Goal: Task Accomplishment & Management: Complete application form

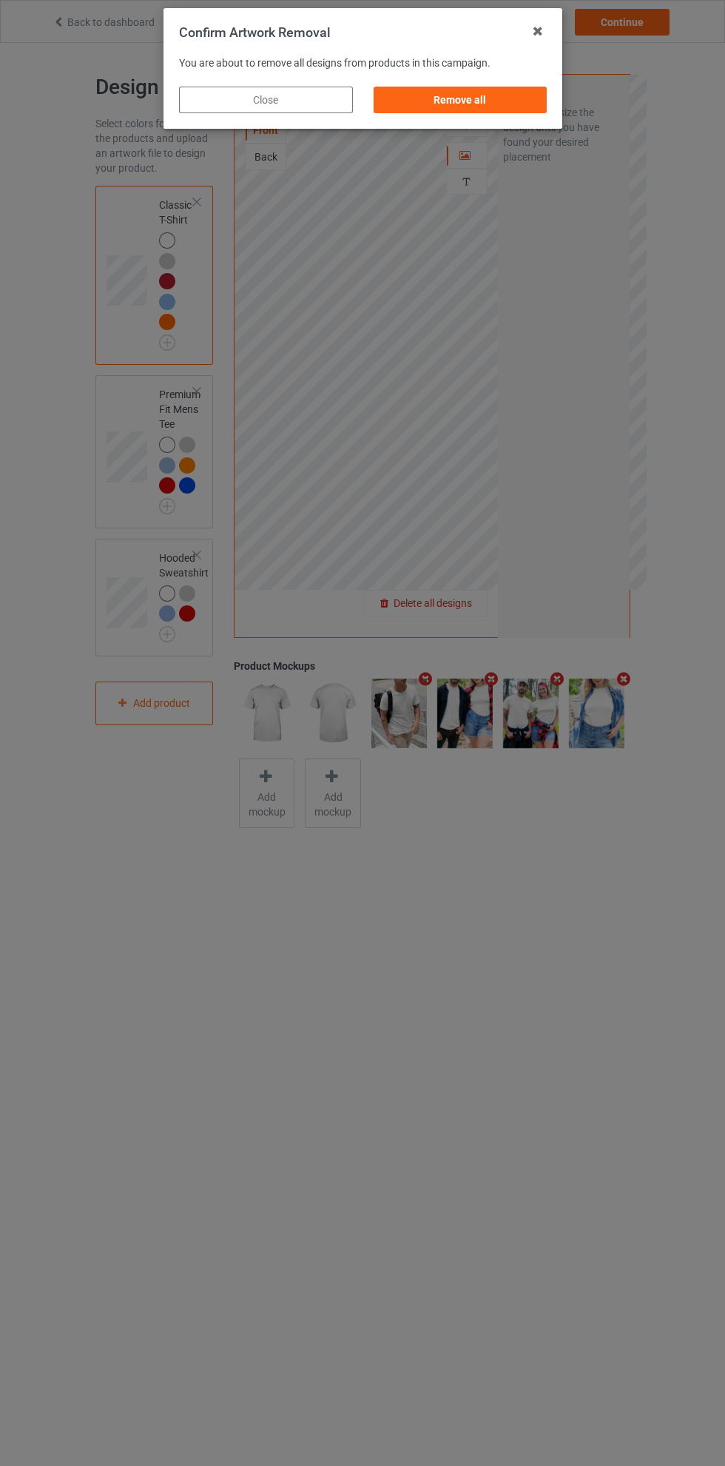
click at [502, 98] on div "Remove all" at bounding box center [460, 100] width 174 height 27
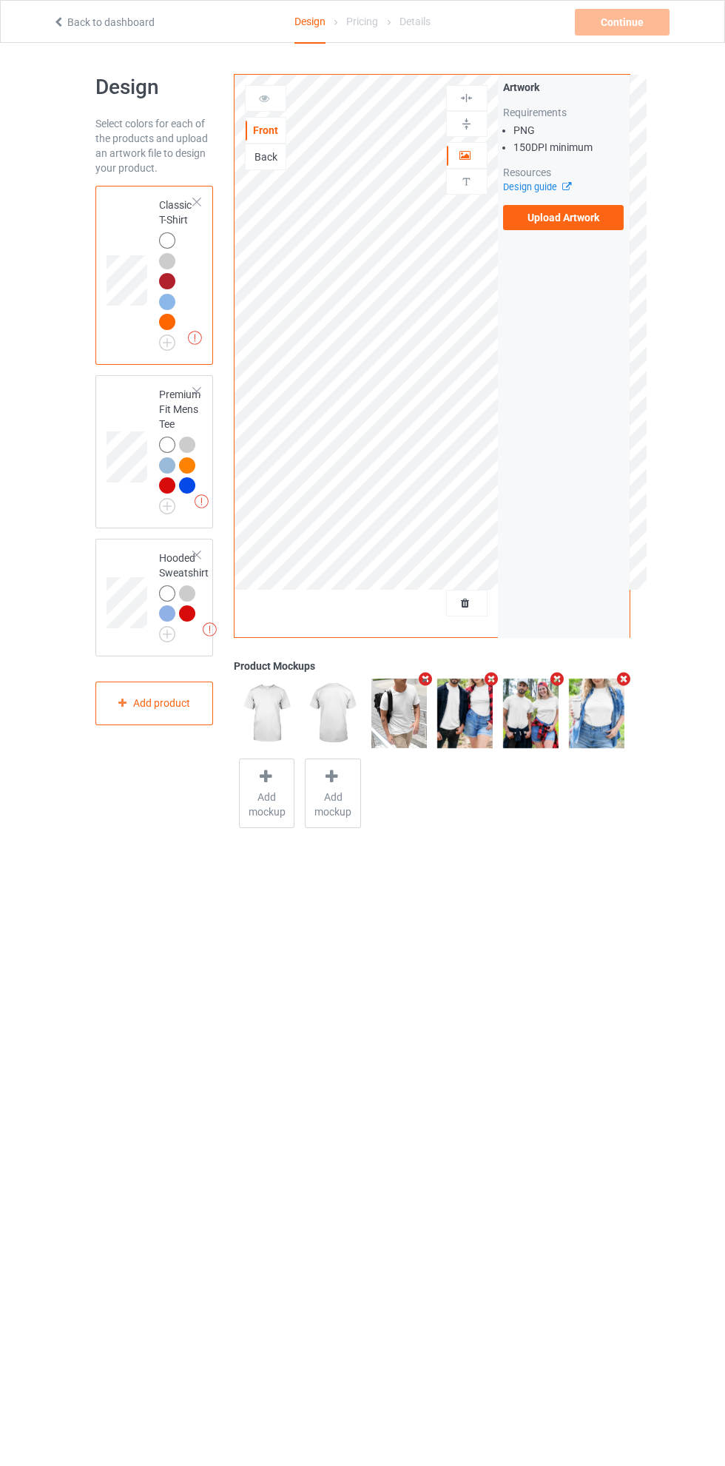
click at [583, 222] on label "Upload Artwork" at bounding box center [563, 217] width 121 height 25
click at [0, 0] on input "Upload Artwork" at bounding box center [0, 0] width 0 height 0
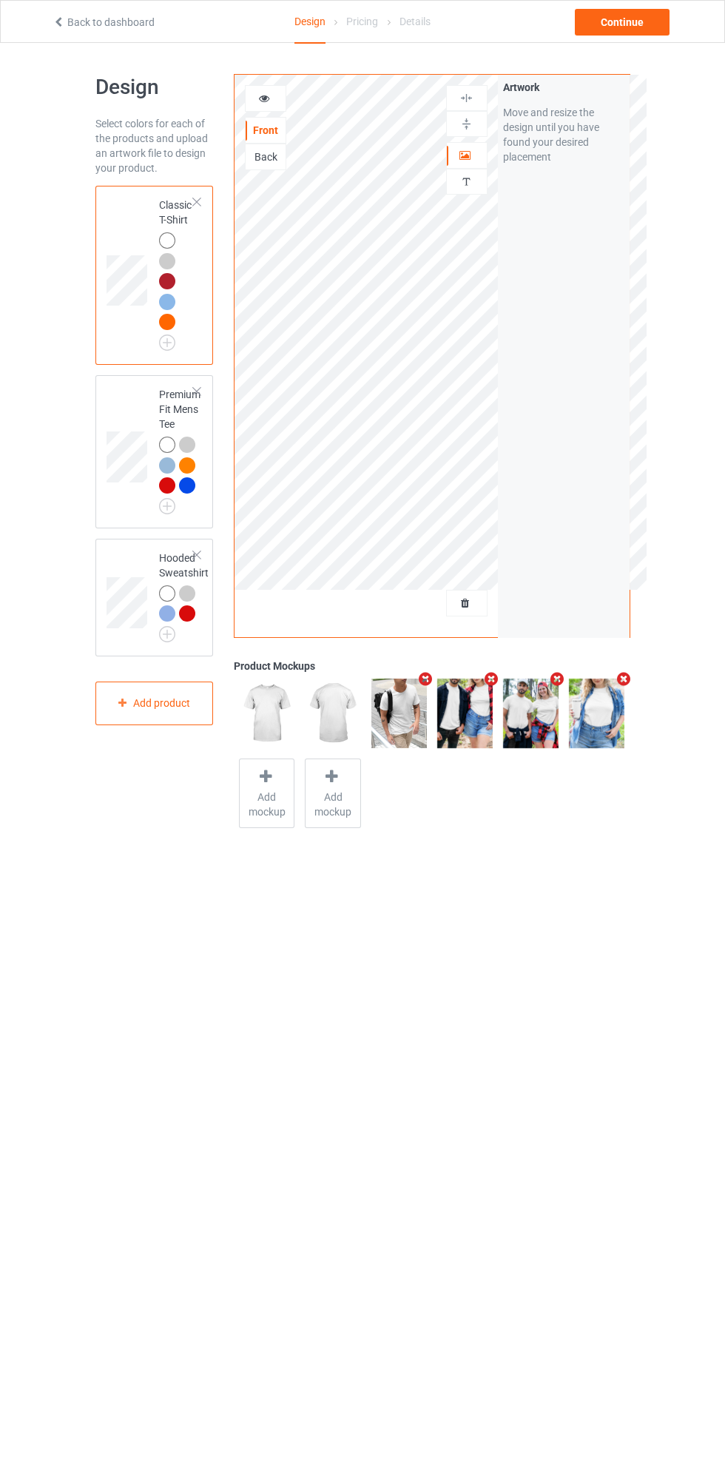
click at [278, 108] on div at bounding box center [265, 98] width 41 height 27
click at [274, 101] on div at bounding box center [266, 98] width 40 height 15
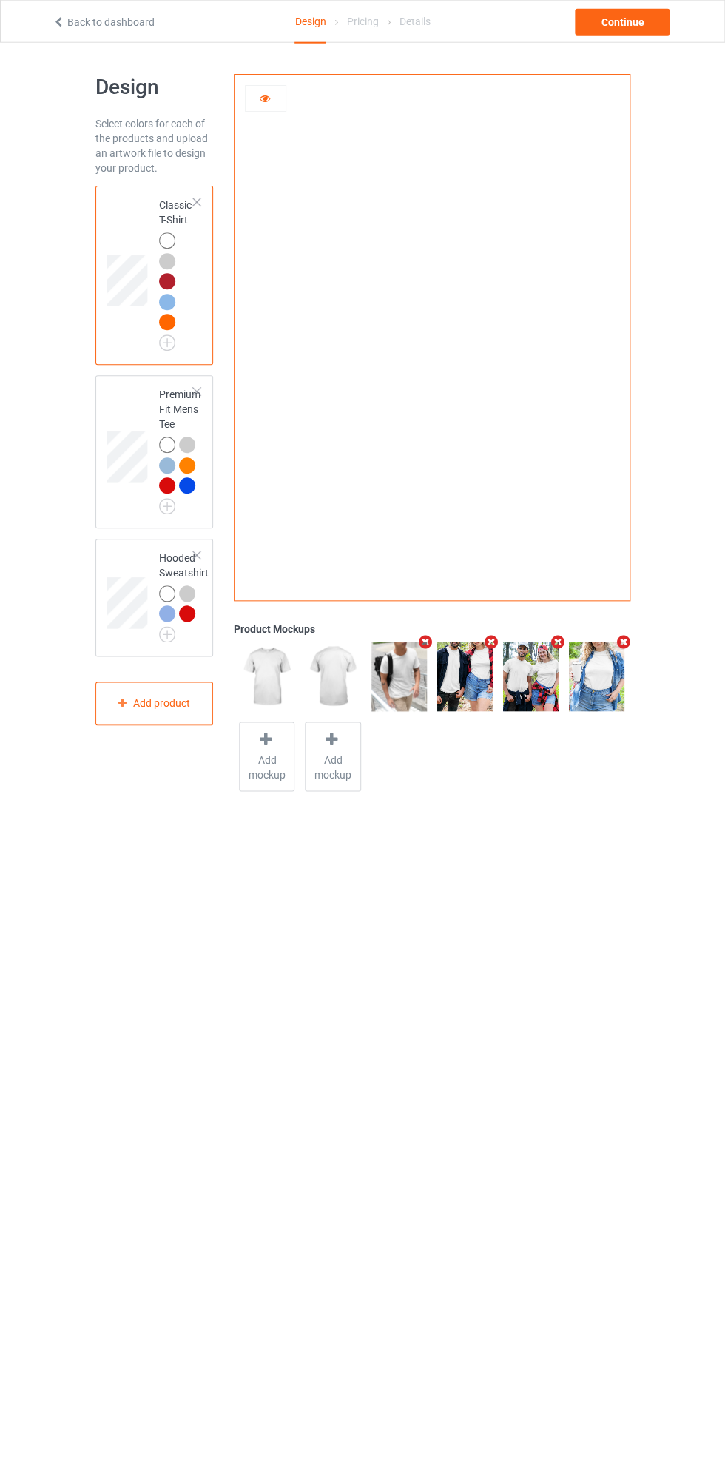
click at [266, 96] on icon at bounding box center [264, 96] width 13 height 10
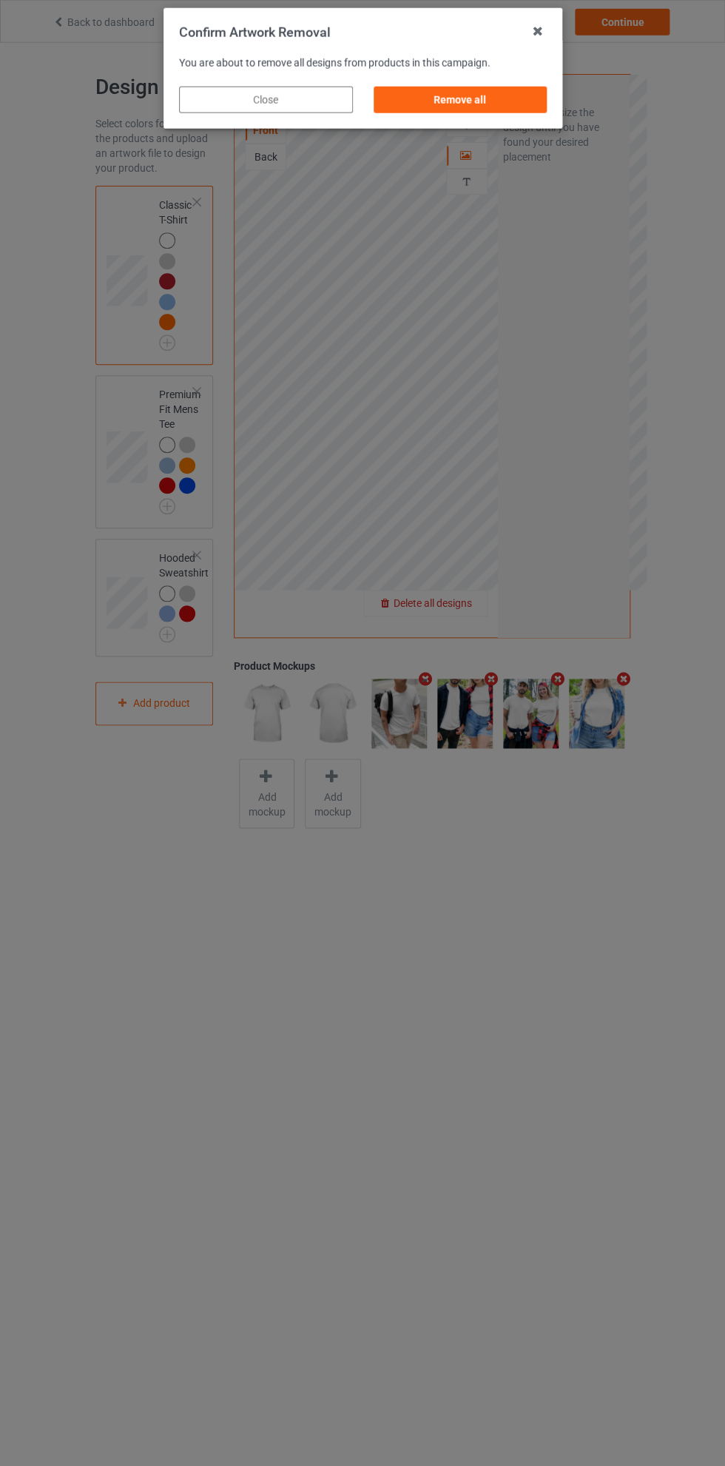
click at [516, 110] on div "Remove all" at bounding box center [460, 100] width 174 height 27
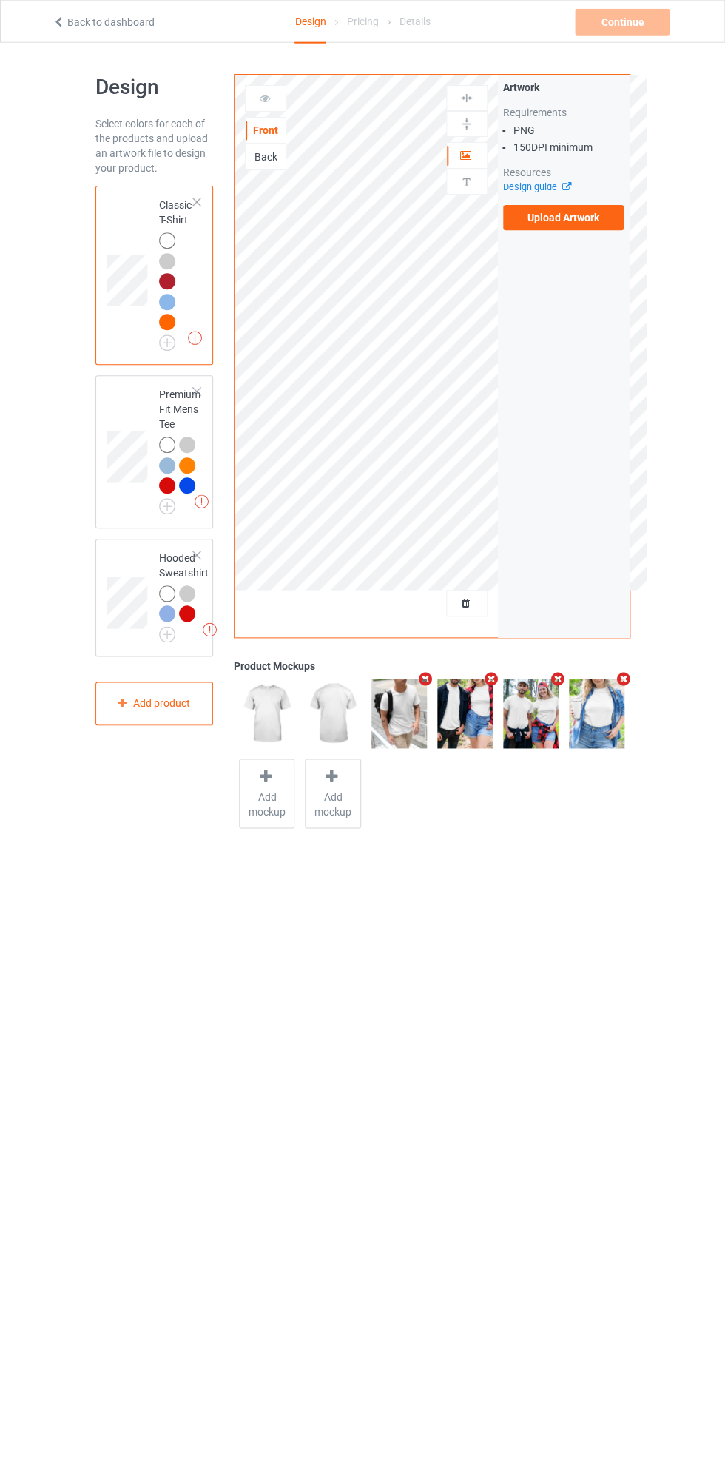
click at [581, 221] on label "Upload Artwork" at bounding box center [563, 217] width 121 height 25
click at [0, 0] on input "Upload Artwork" at bounding box center [0, 0] width 0 height 0
click at [0, 0] on img at bounding box center [0, 0] width 0 height 0
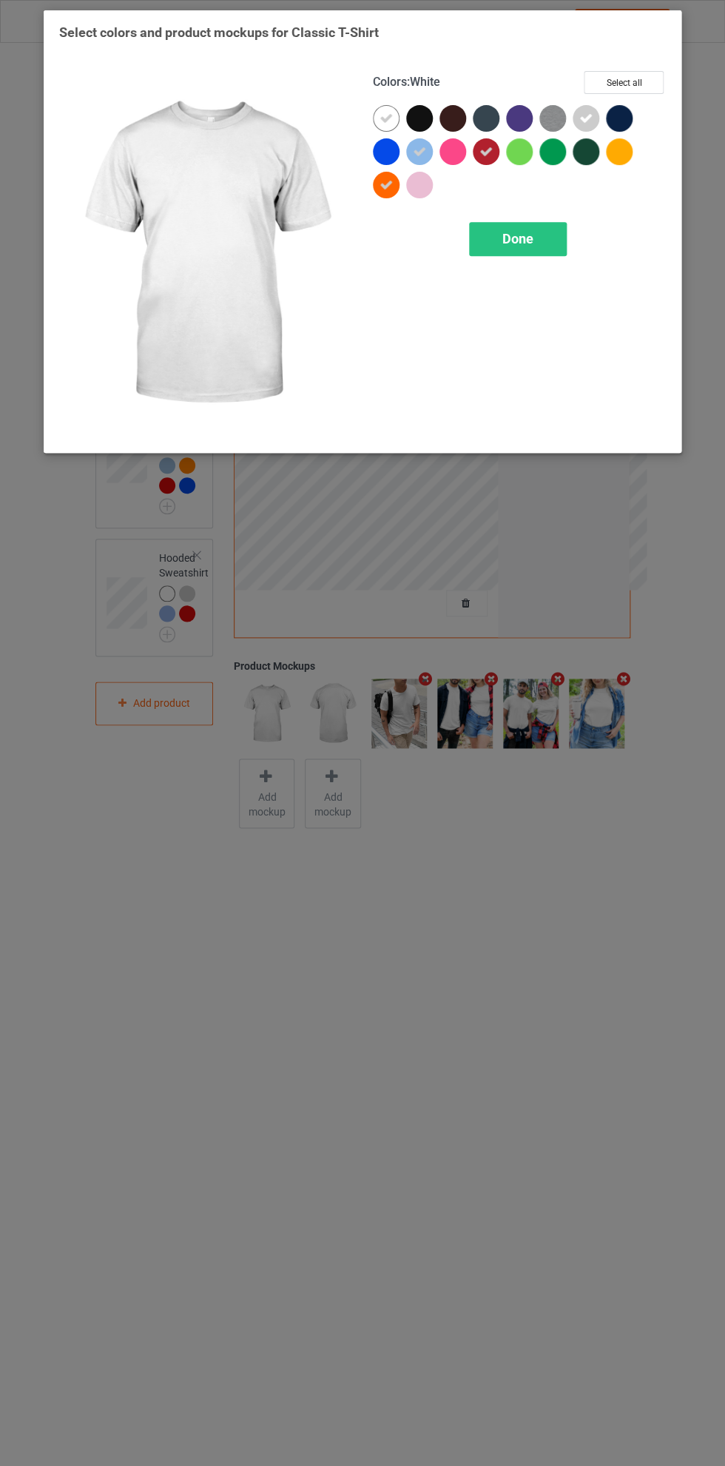
click at [424, 156] on icon at bounding box center [419, 151] width 13 height 13
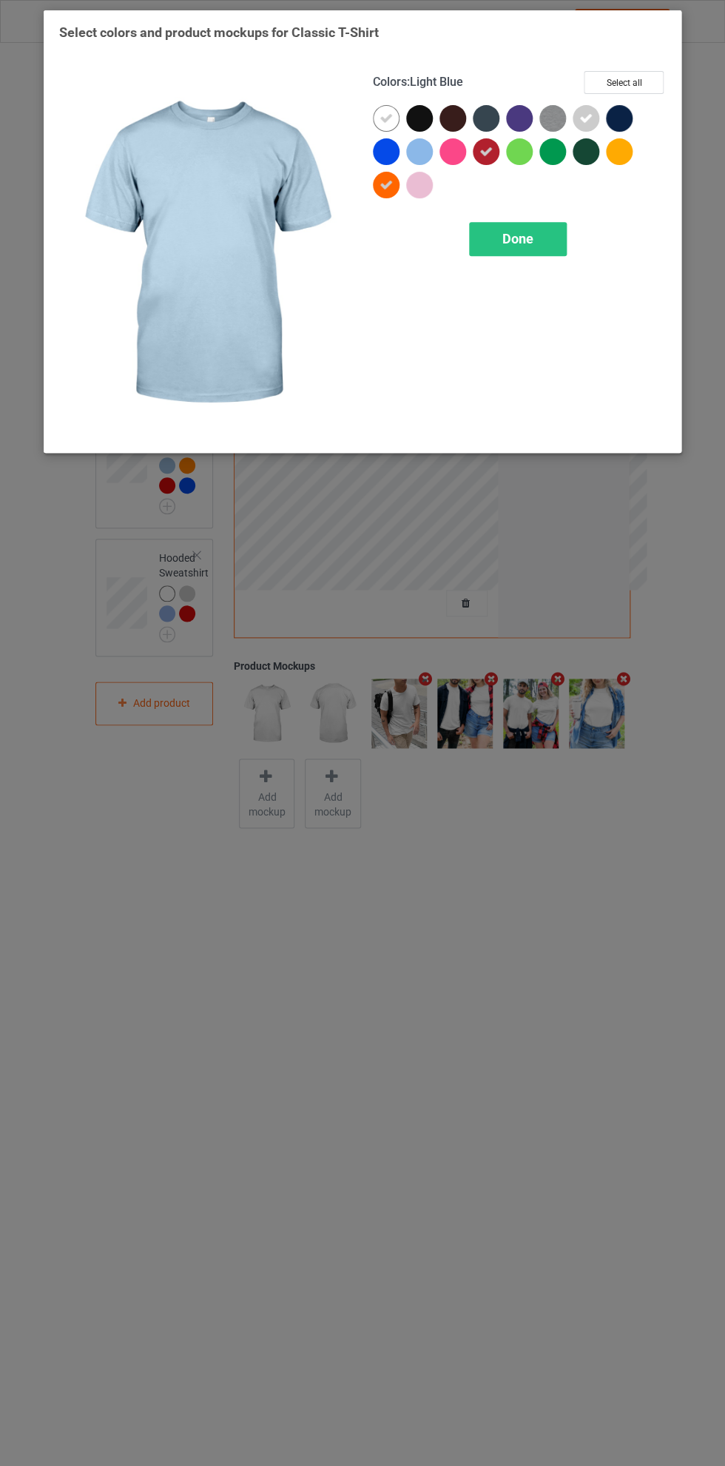
click at [493, 156] on div at bounding box center [486, 151] width 27 height 27
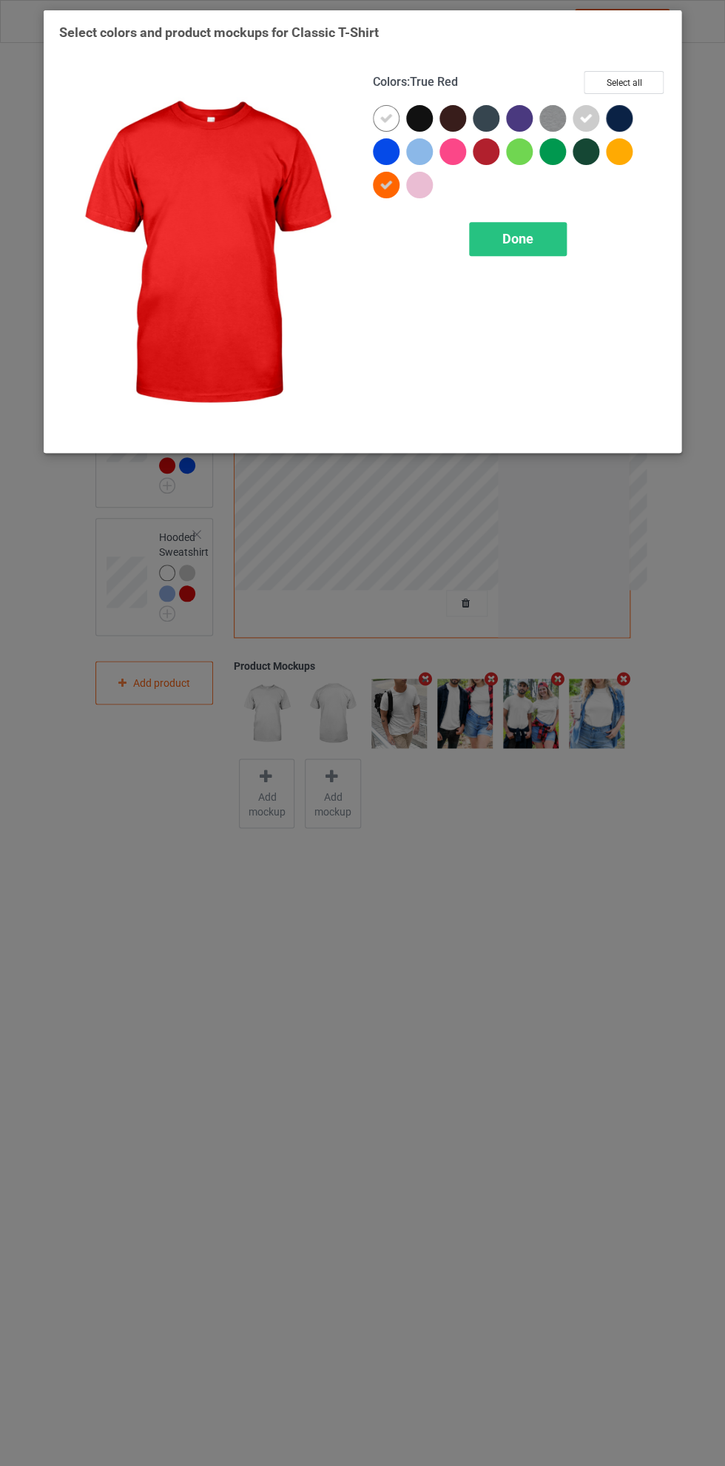
click at [386, 184] on icon at bounding box center [386, 184] width 13 height 13
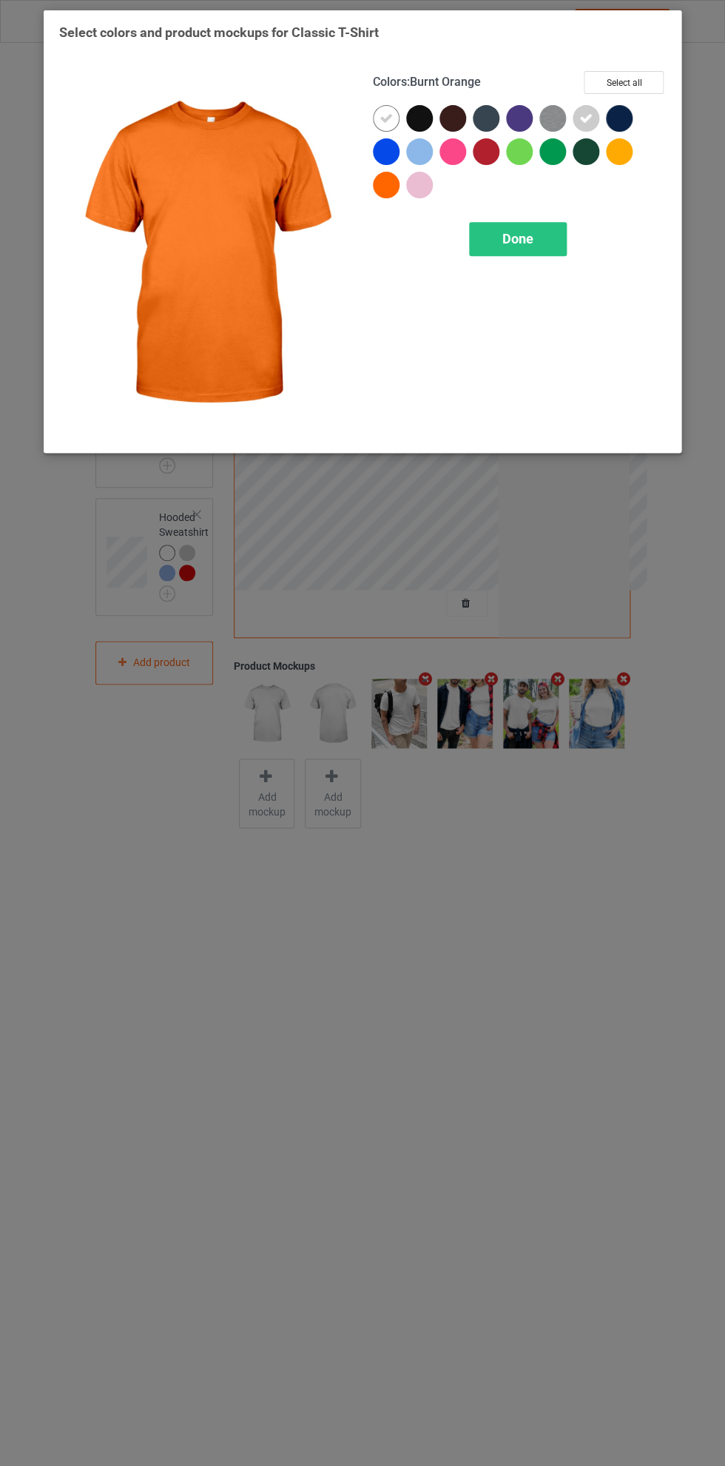
click at [602, 119] on div at bounding box center [589, 121] width 33 height 33
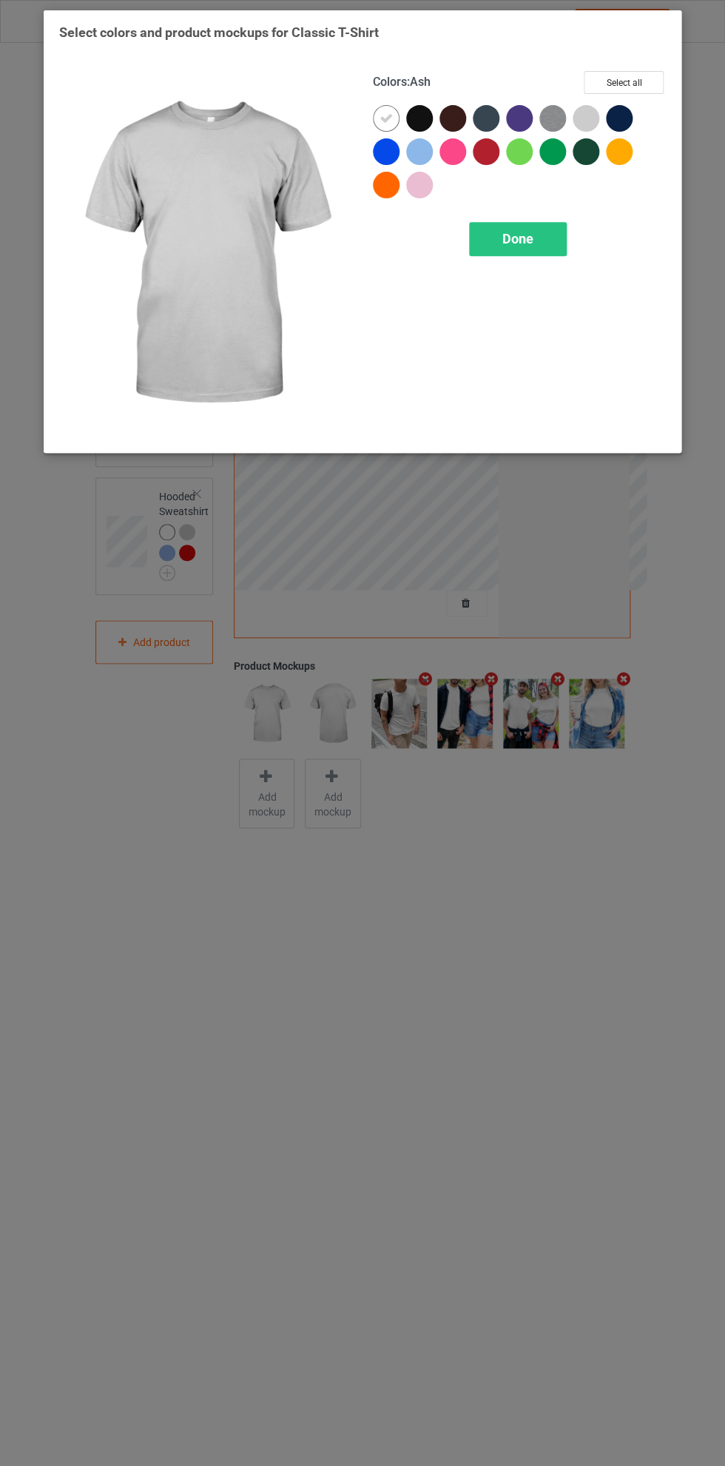
click at [556, 235] on div "Done" at bounding box center [518, 239] width 98 height 34
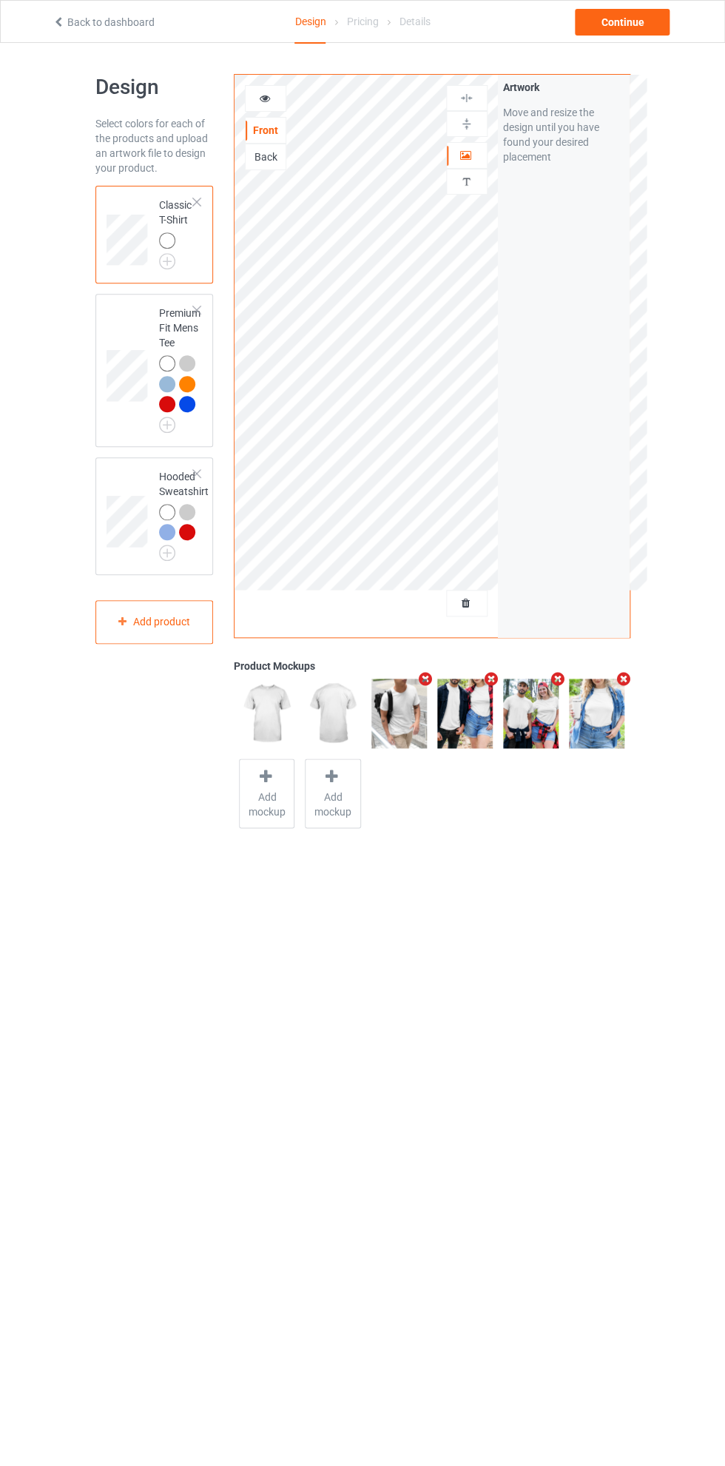
click at [0, 0] on img at bounding box center [0, 0] width 0 height 0
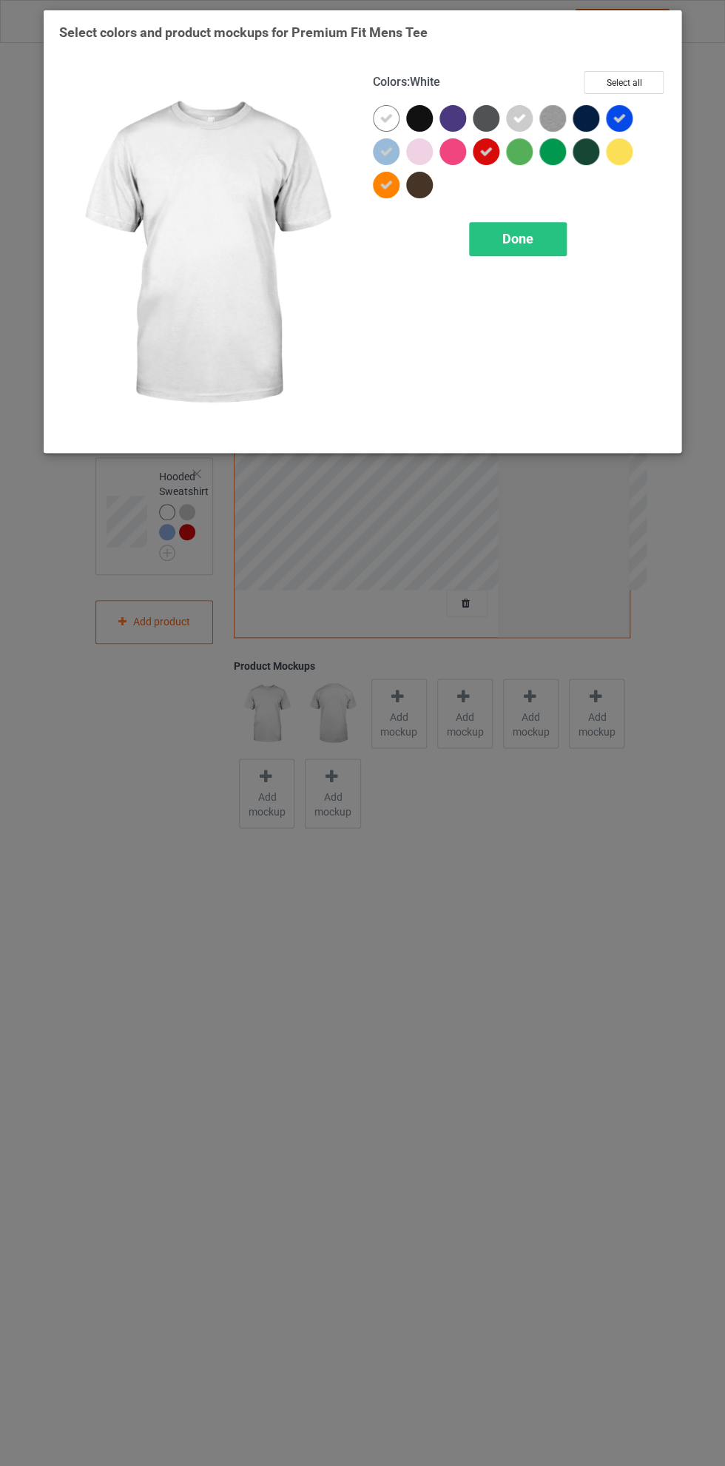
click at [486, 151] on icon at bounding box center [486, 151] width 13 height 13
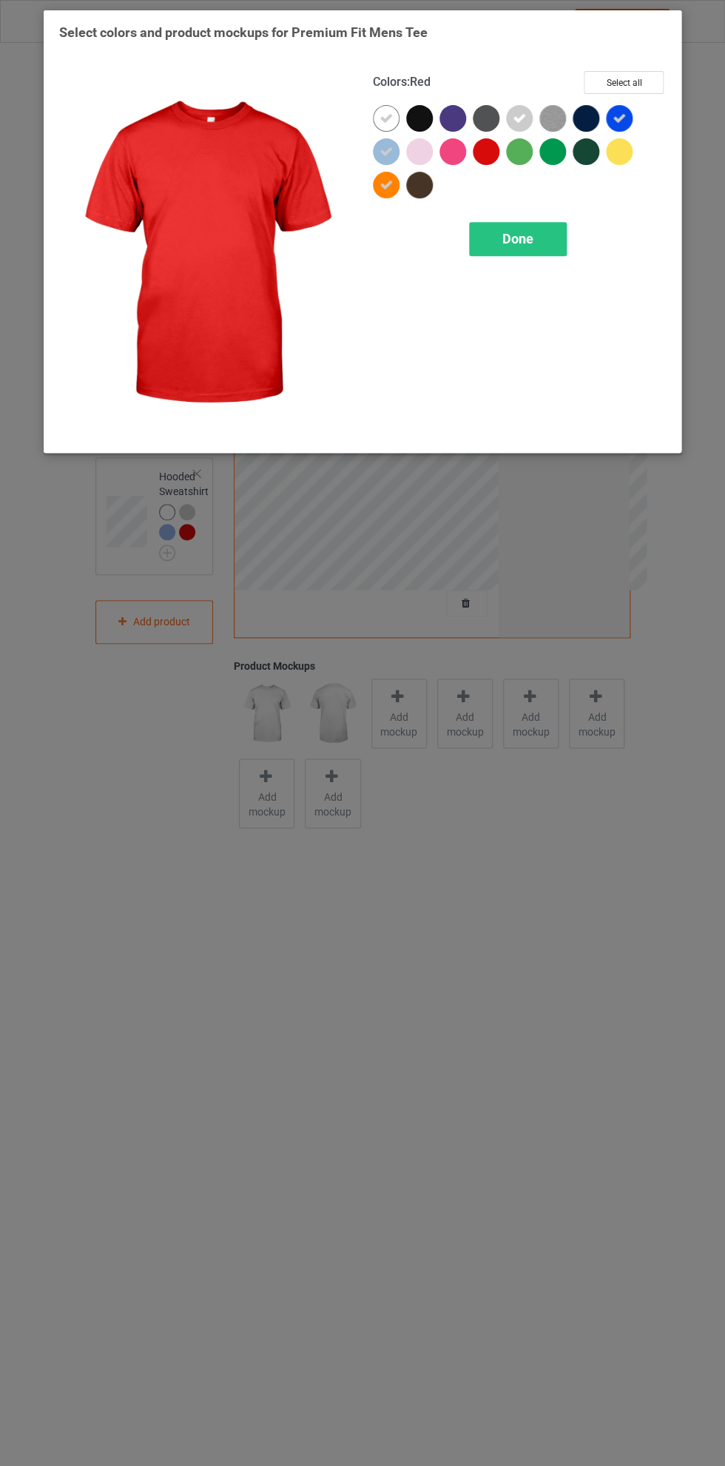
click at [390, 147] on icon at bounding box center [386, 151] width 13 height 13
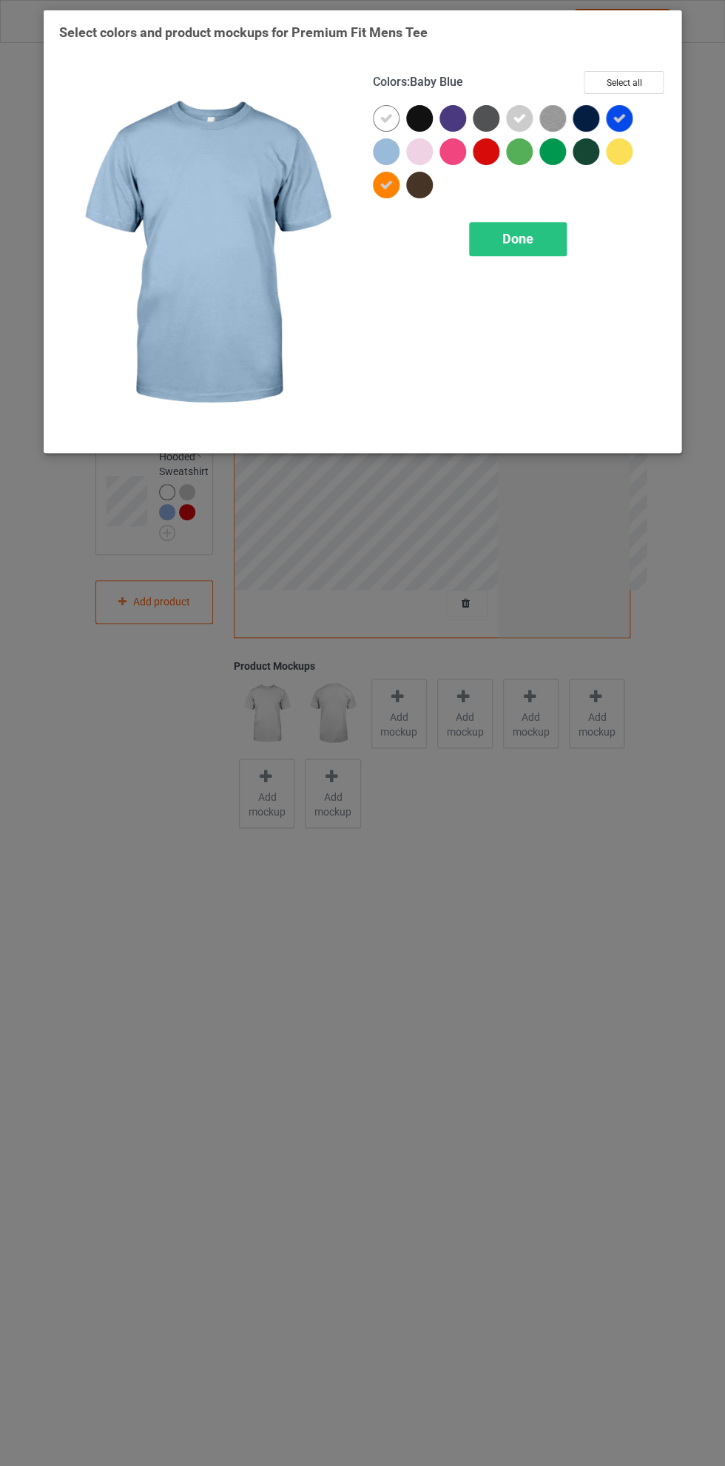
click at [392, 181] on icon at bounding box center [386, 184] width 13 height 13
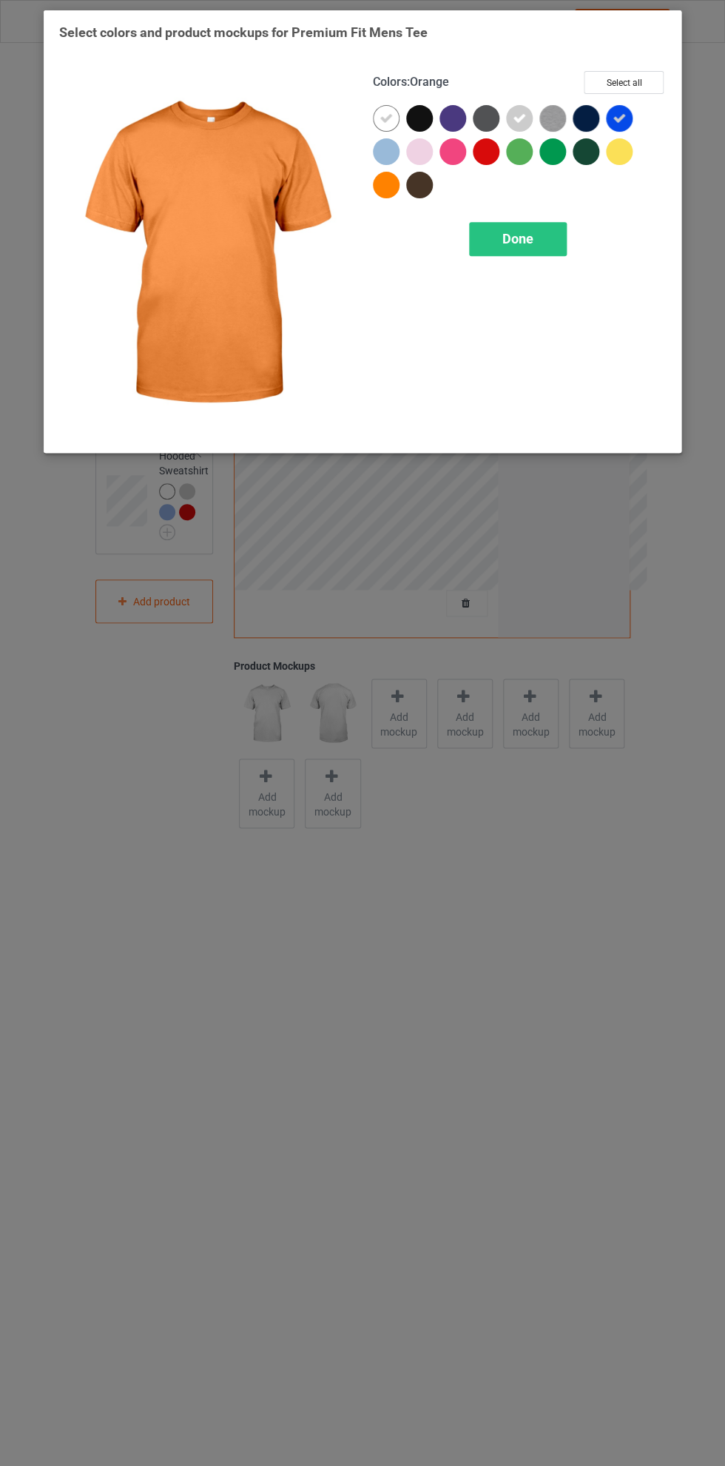
click at [520, 118] on icon at bounding box center [519, 118] width 13 height 13
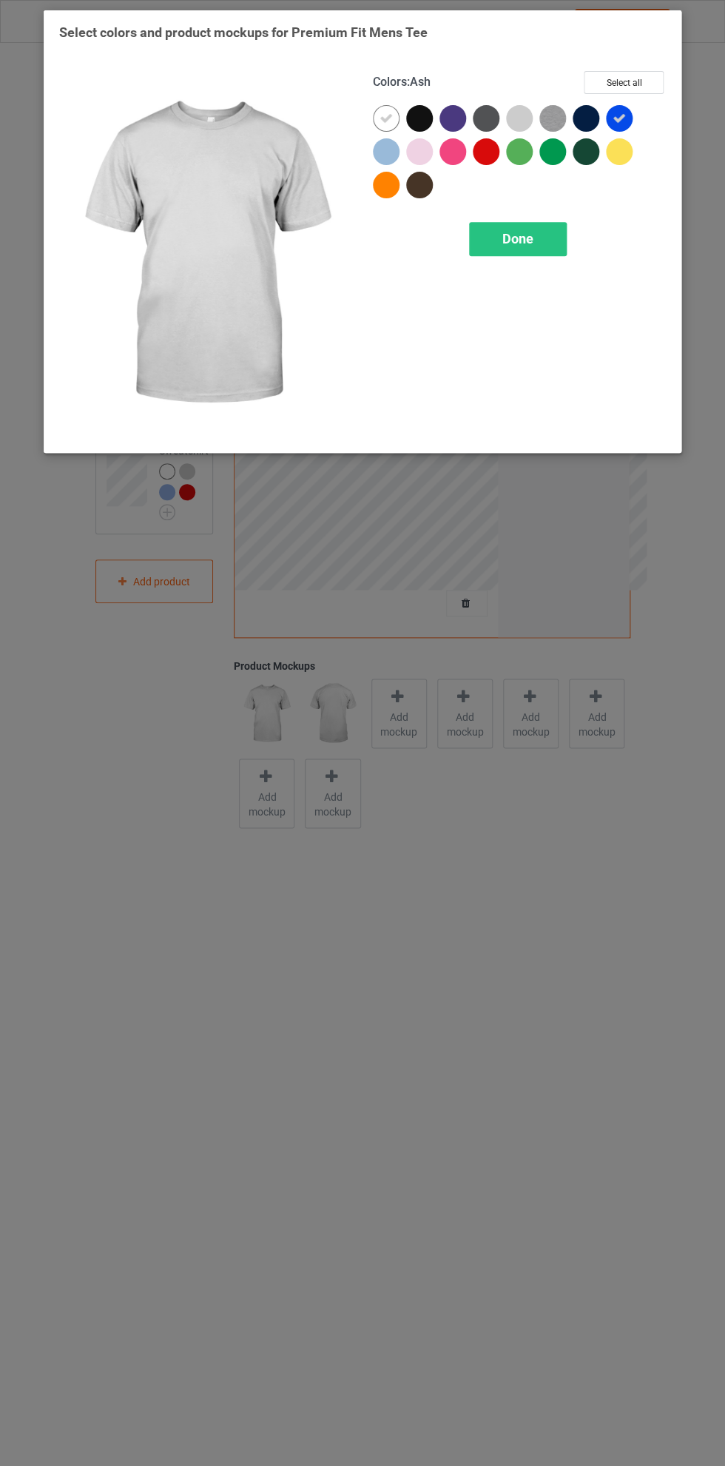
click at [639, 107] on div at bounding box center [622, 121] width 33 height 33
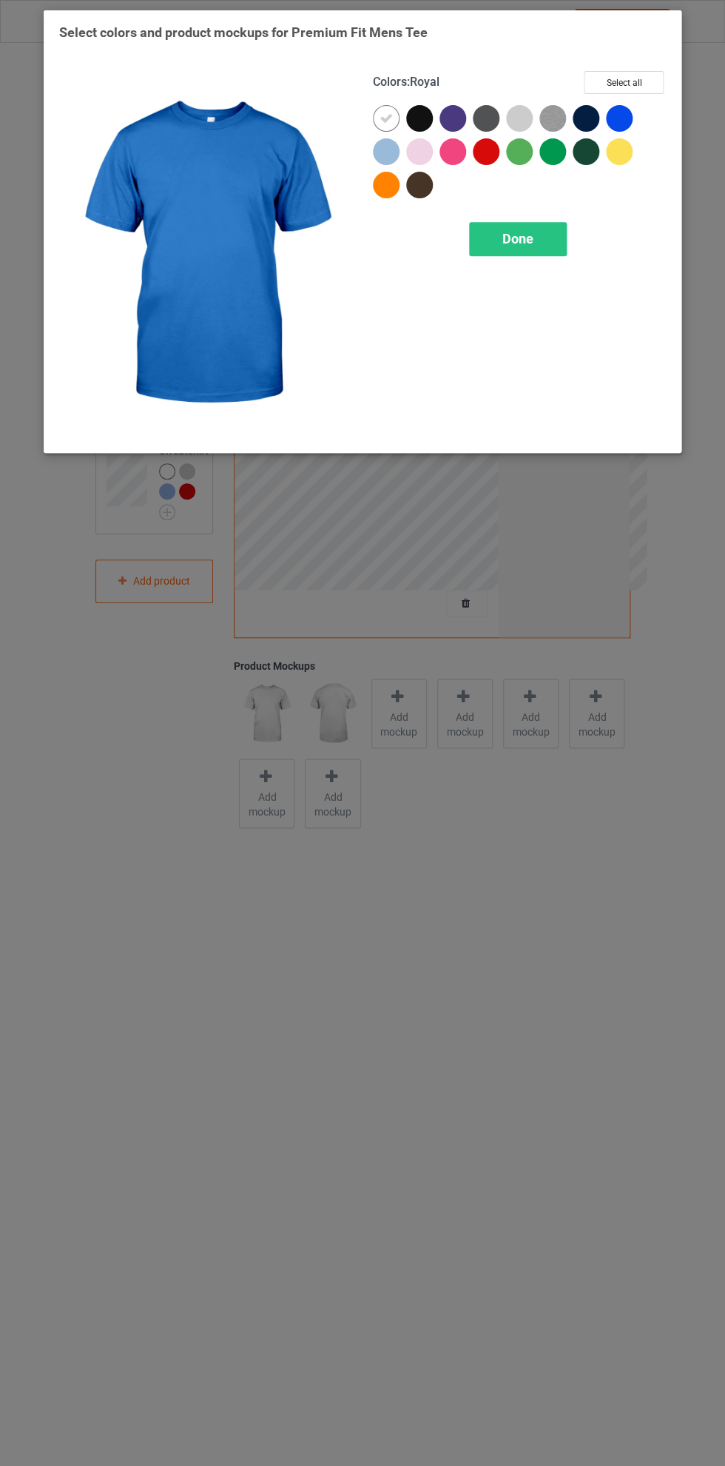
click at [543, 228] on div "Done" at bounding box center [518, 239] width 98 height 34
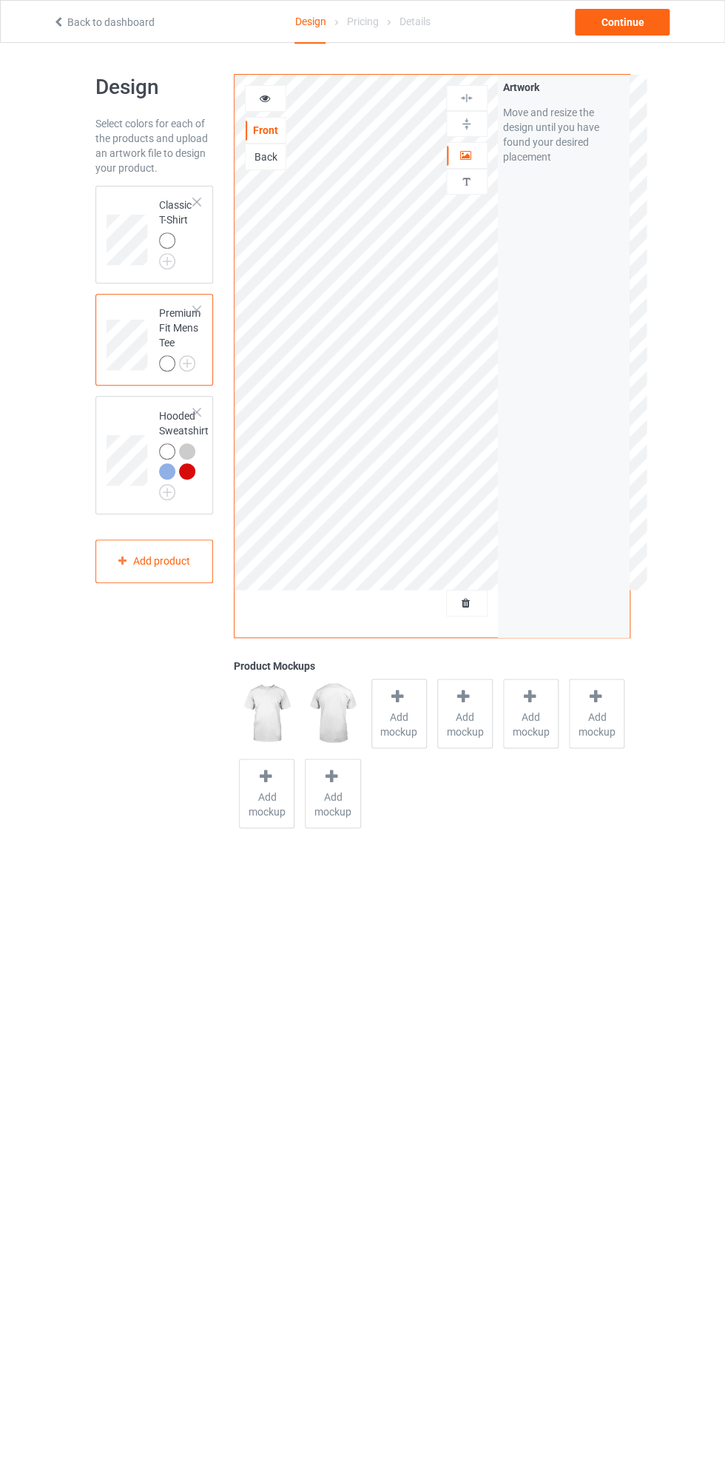
click at [189, 480] on div at bounding box center [189, 473] width 21 height 21
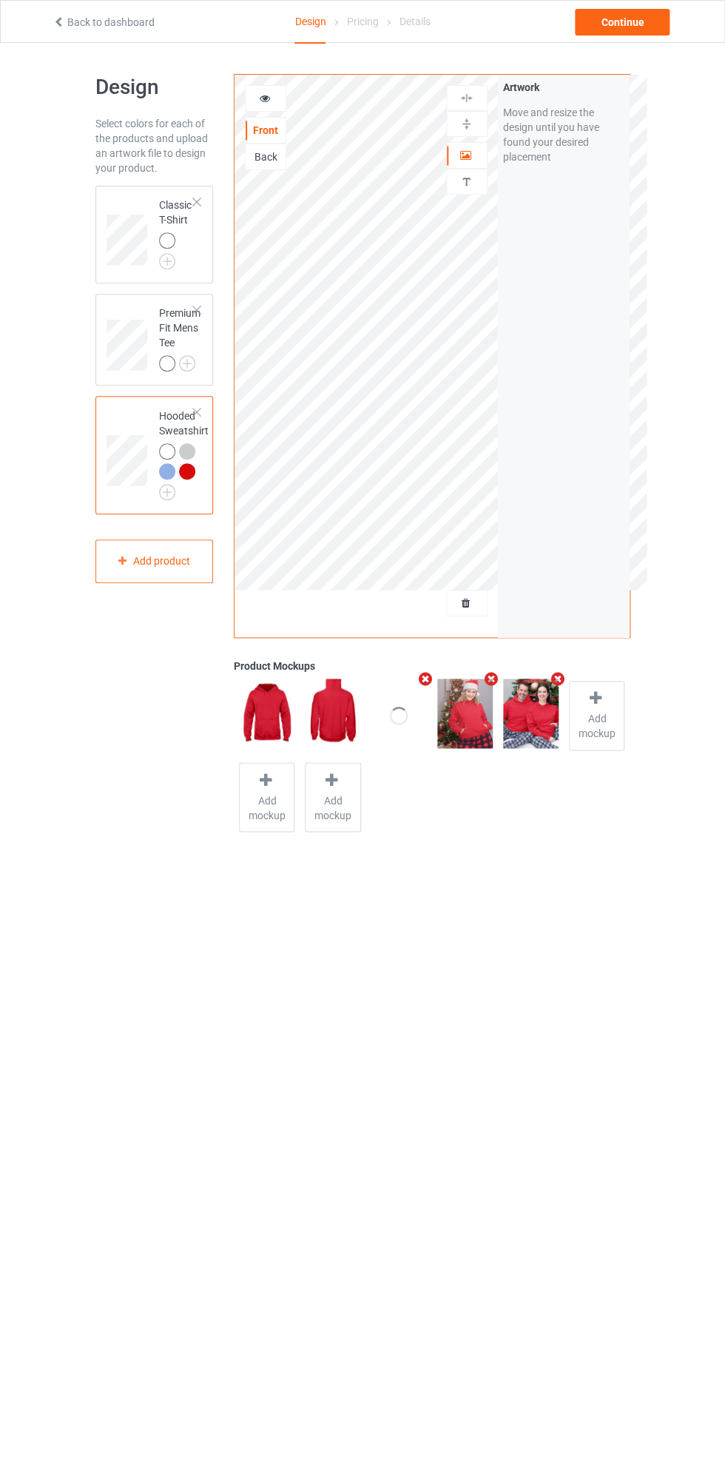
click at [189, 480] on div at bounding box center [189, 473] width 21 height 21
click at [0, 0] on img at bounding box center [0, 0] width 0 height 0
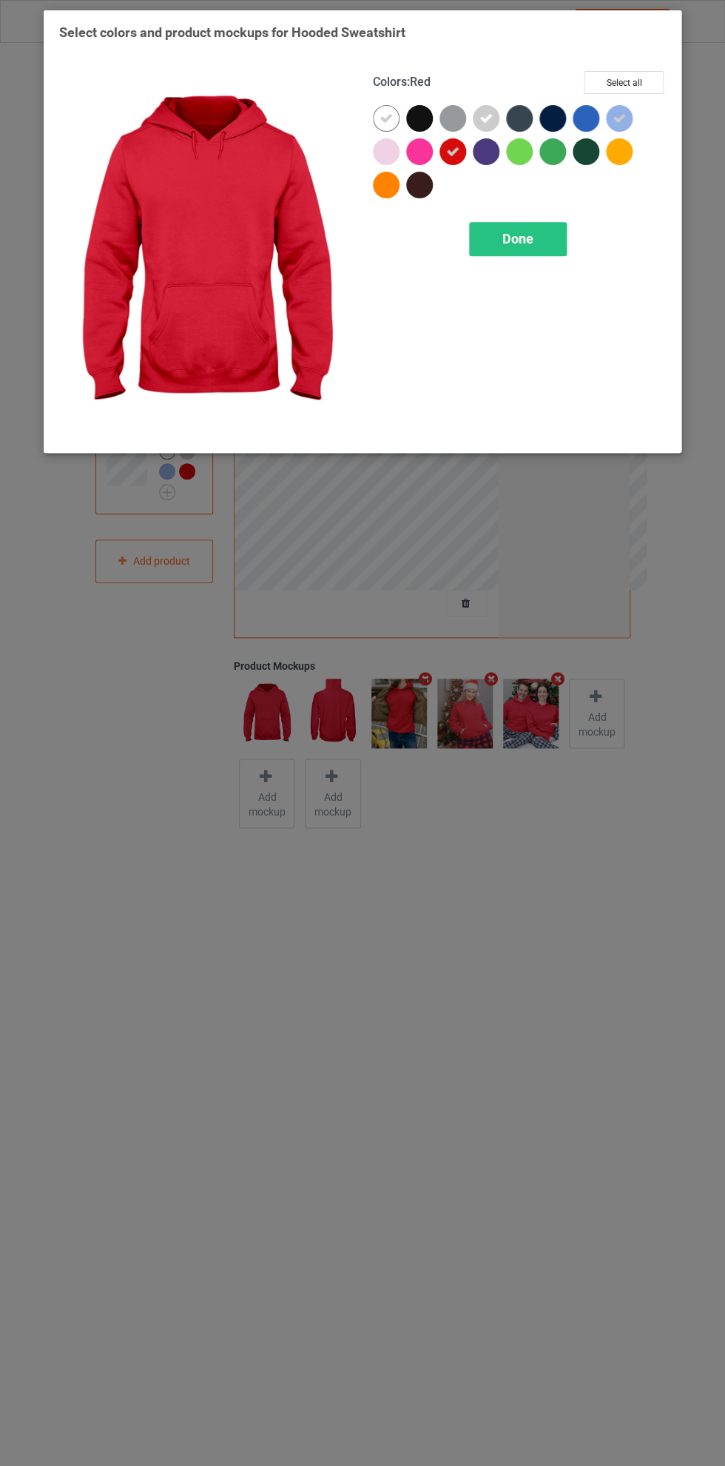
click at [469, 155] on div at bounding box center [456, 154] width 33 height 33
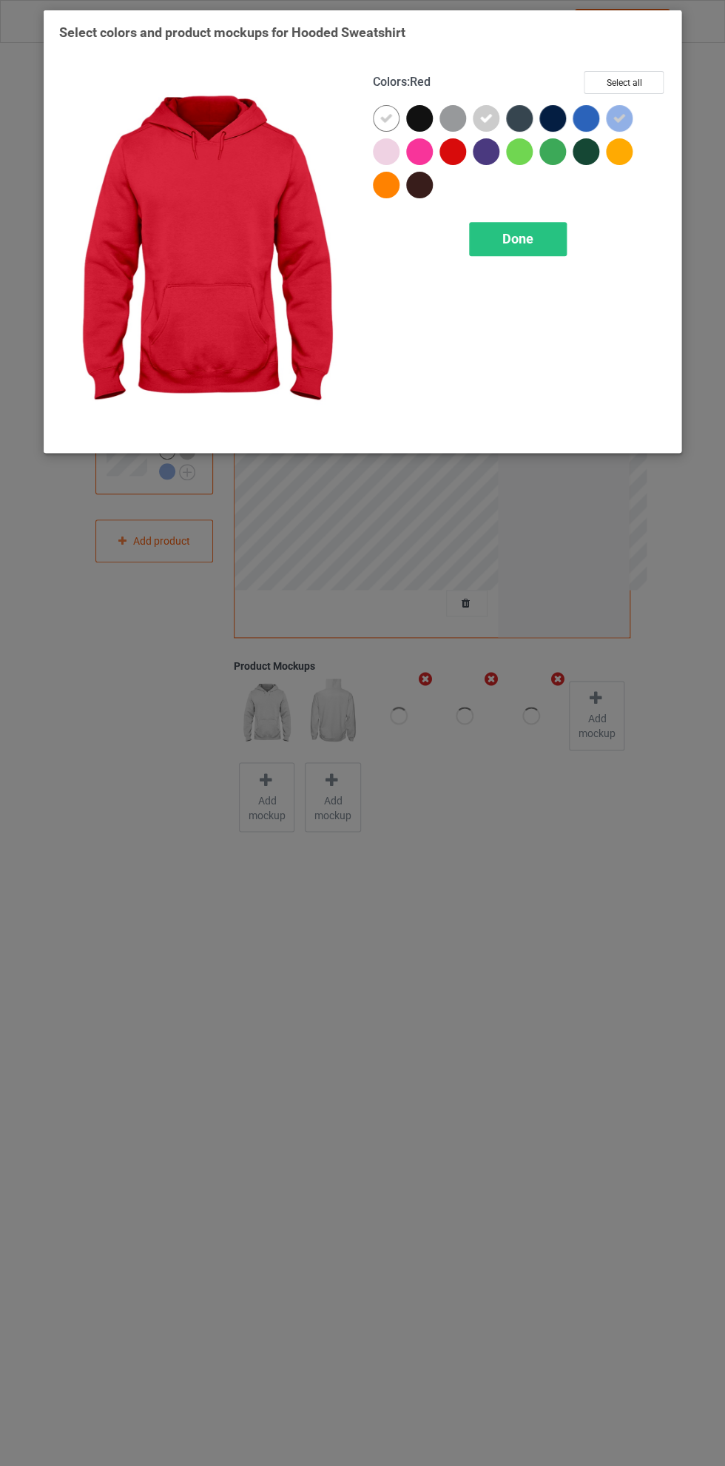
click at [486, 118] on icon at bounding box center [486, 118] width 13 height 13
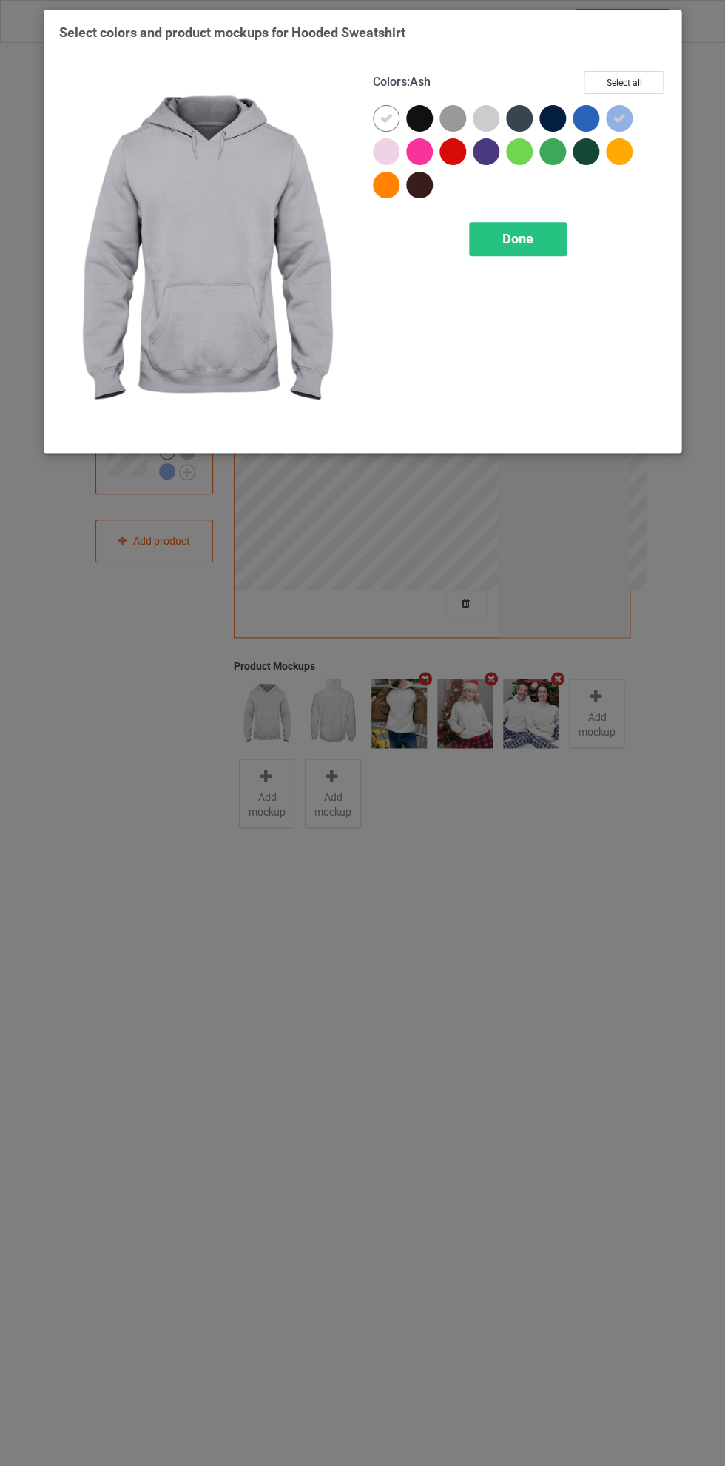
click at [638, 113] on div at bounding box center [622, 121] width 33 height 33
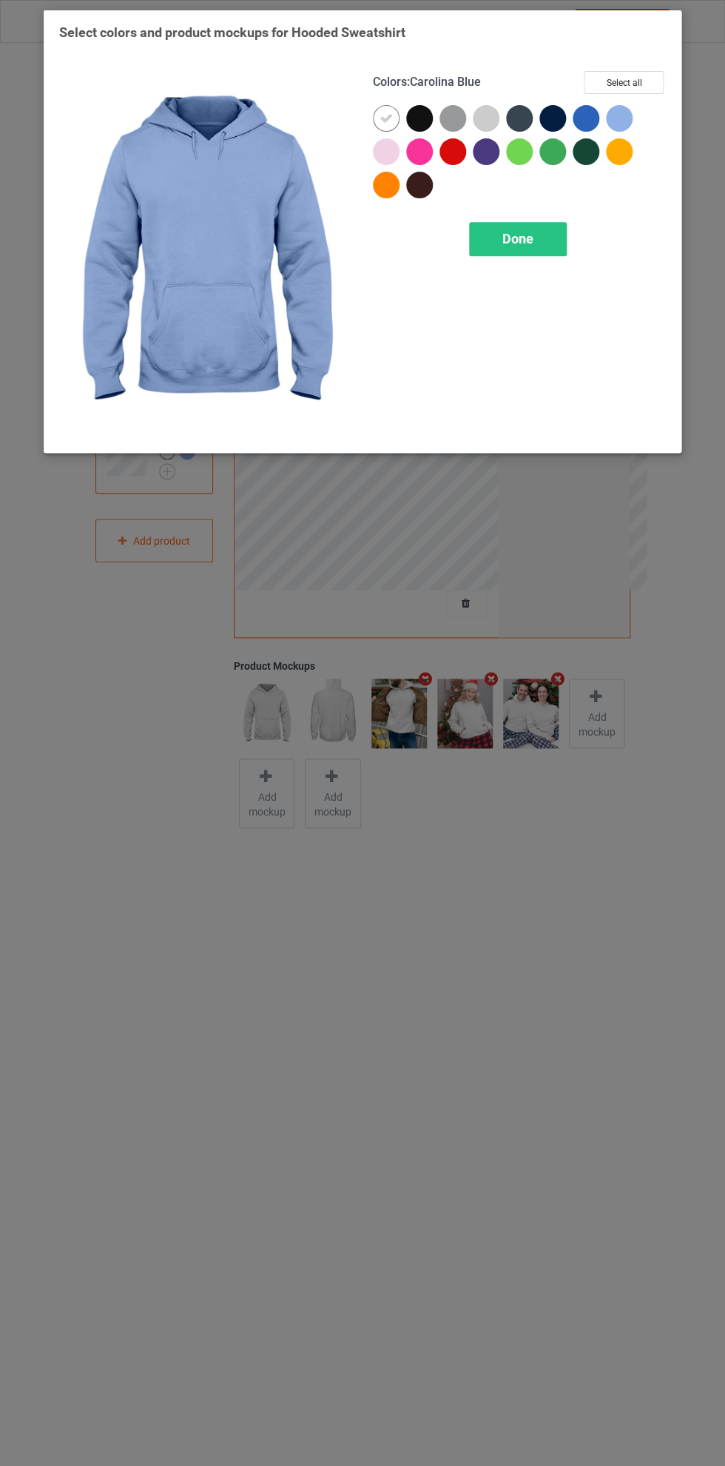
click at [541, 238] on div "Done" at bounding box center [518, 239] width 98 height 34
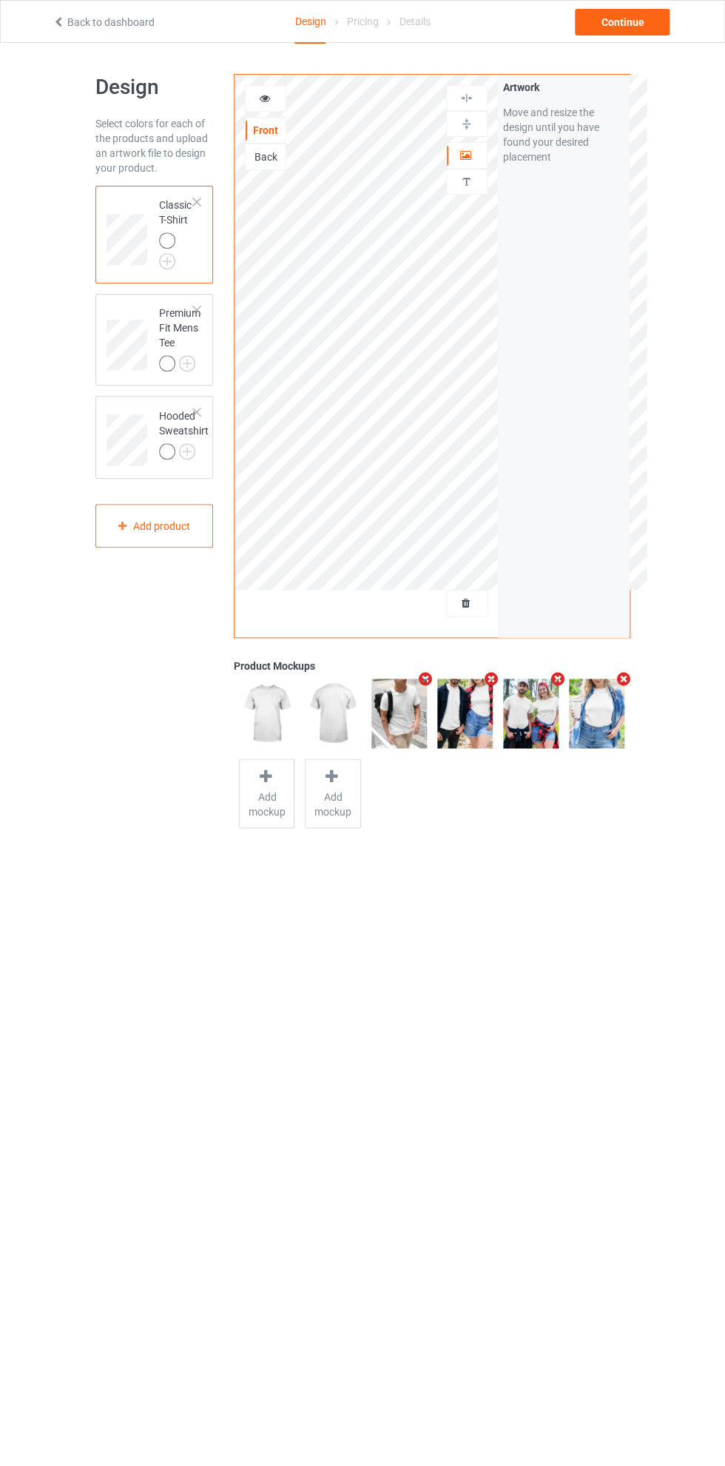
click at [479, 161] on div at bounding box center [467, 155] width 40 height 15
click at [470, 103] on img at bounding box center [467, 98] width 14 height 14
click at [642, 29] on div "Continue" at bounding box center [622, 22] width 95 height 27
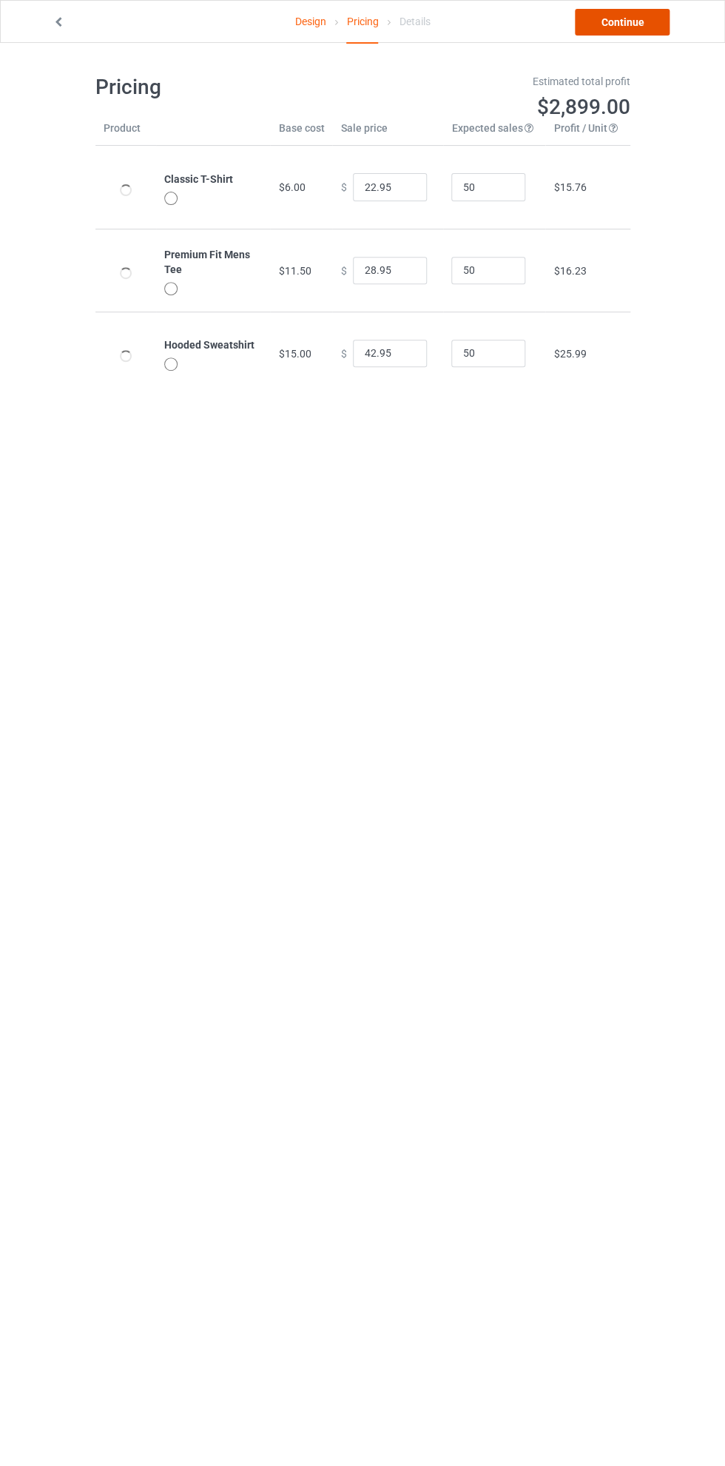
click at [632, 23] on link "Continue" at bounding box center [622, 22] width 95 height 27
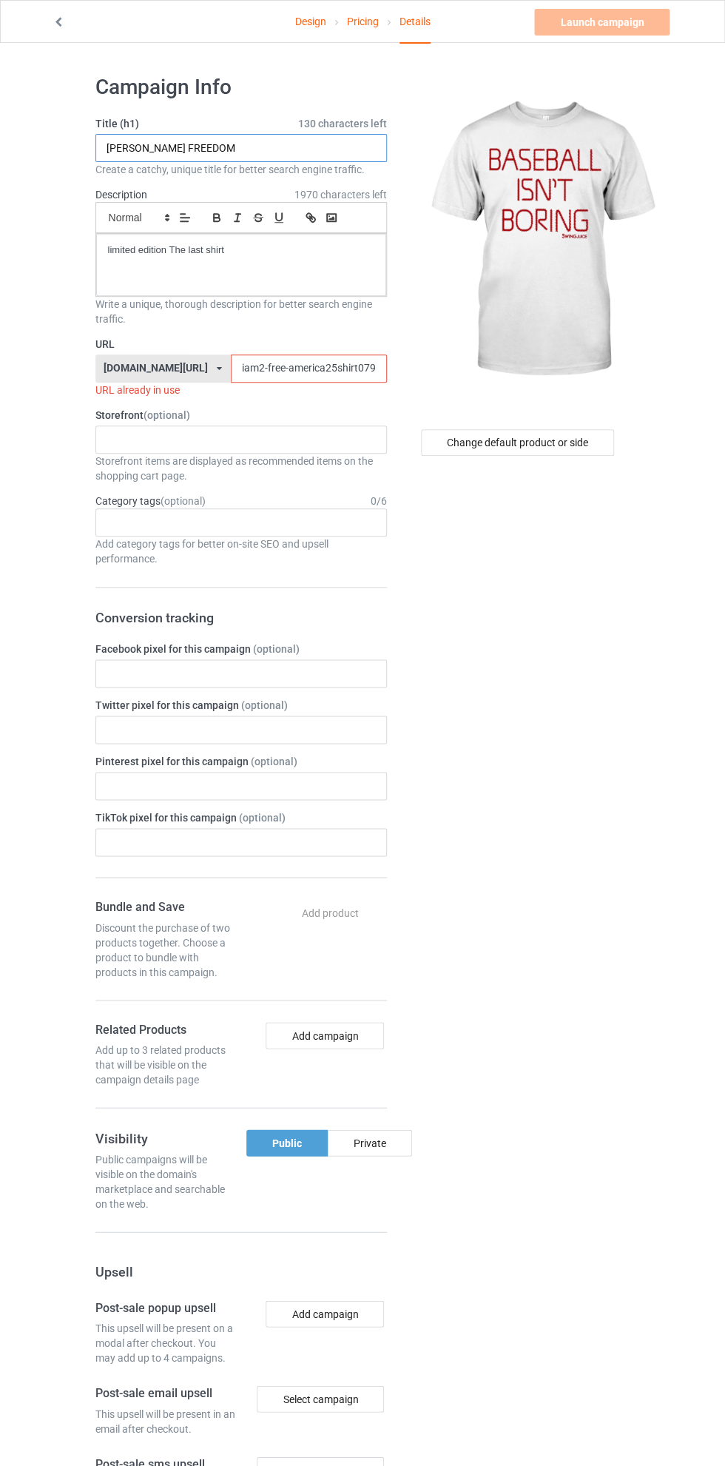
click at [263, 152] on input "[PERSON_NAME] FREEDOM" at bounding box center [241, 148] width 292 height 28
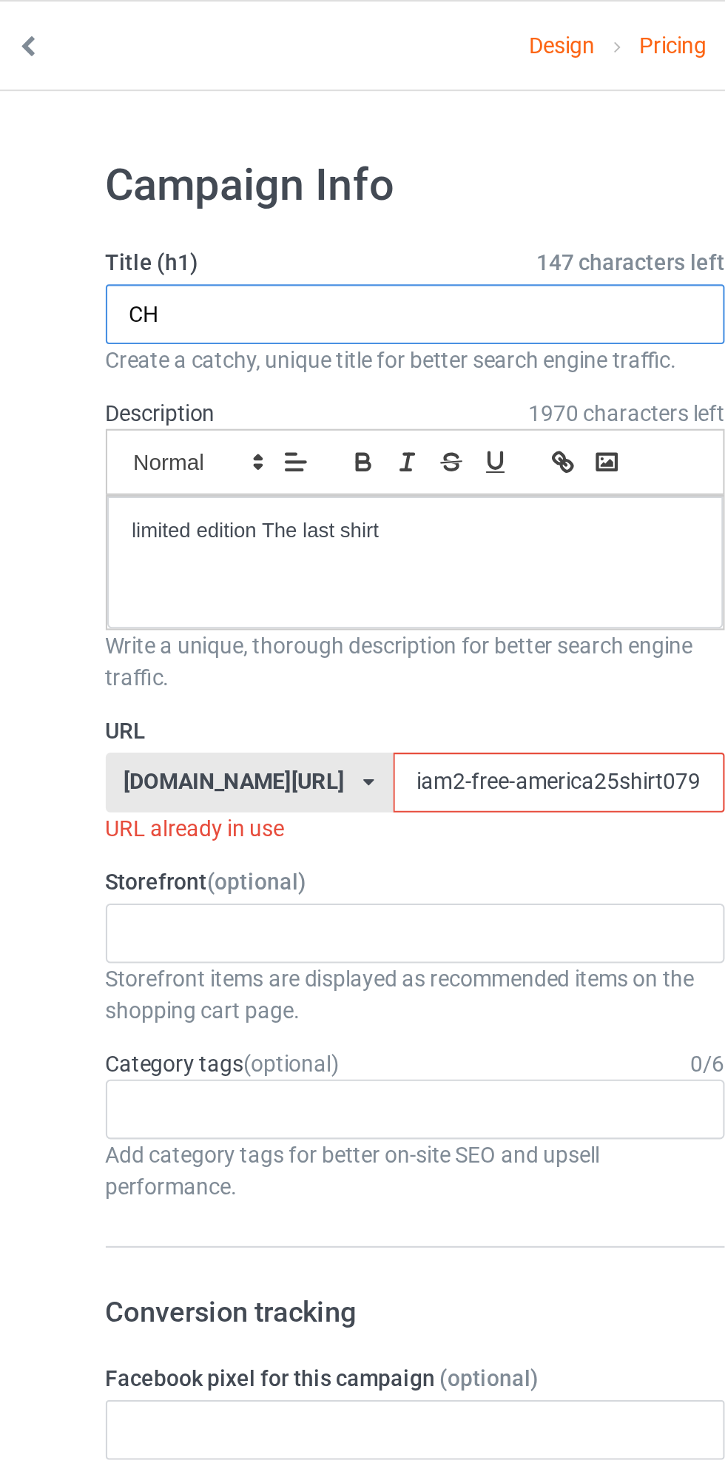
type input "C"
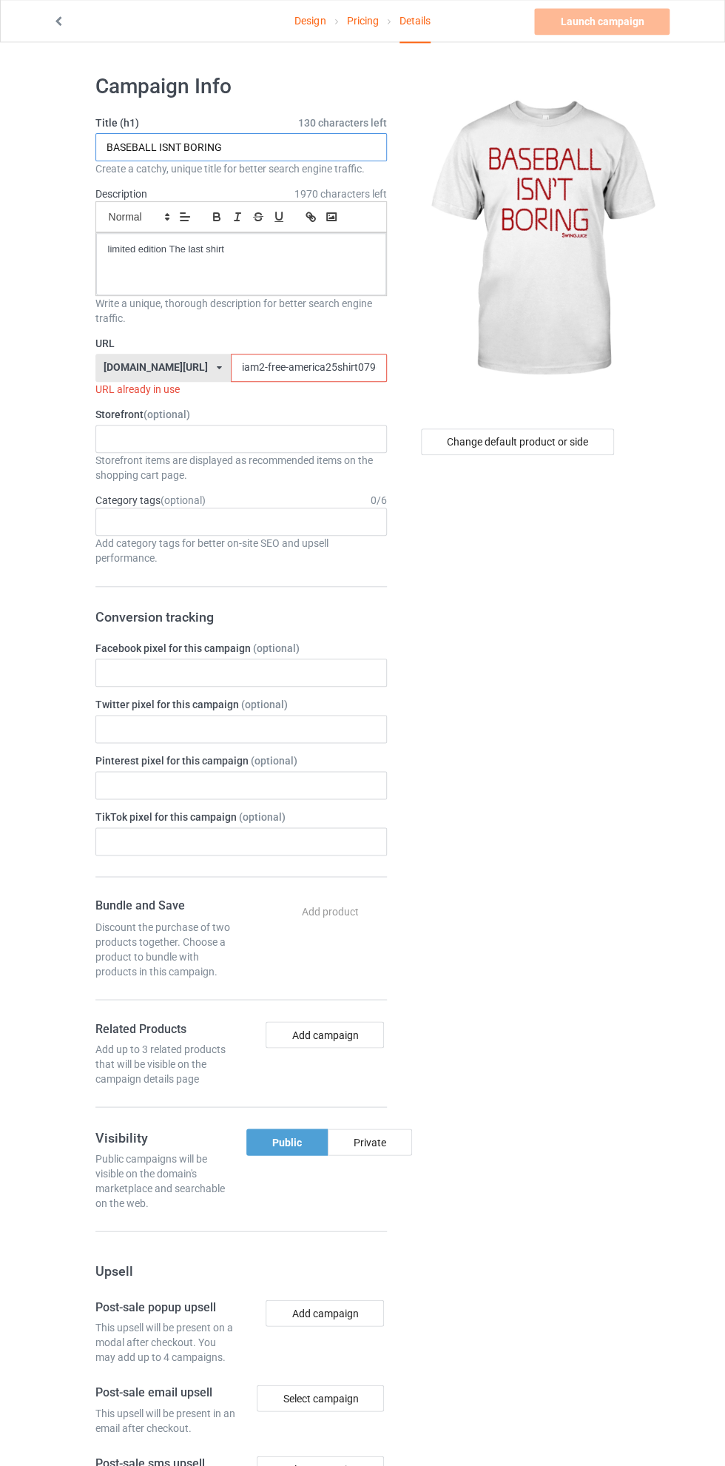
type input "BASEBALL ISNT BORING"
click at [256, 369] on input "iam2-free-america25shirt079g" at bounding box center [309, 369] width 156 height 28
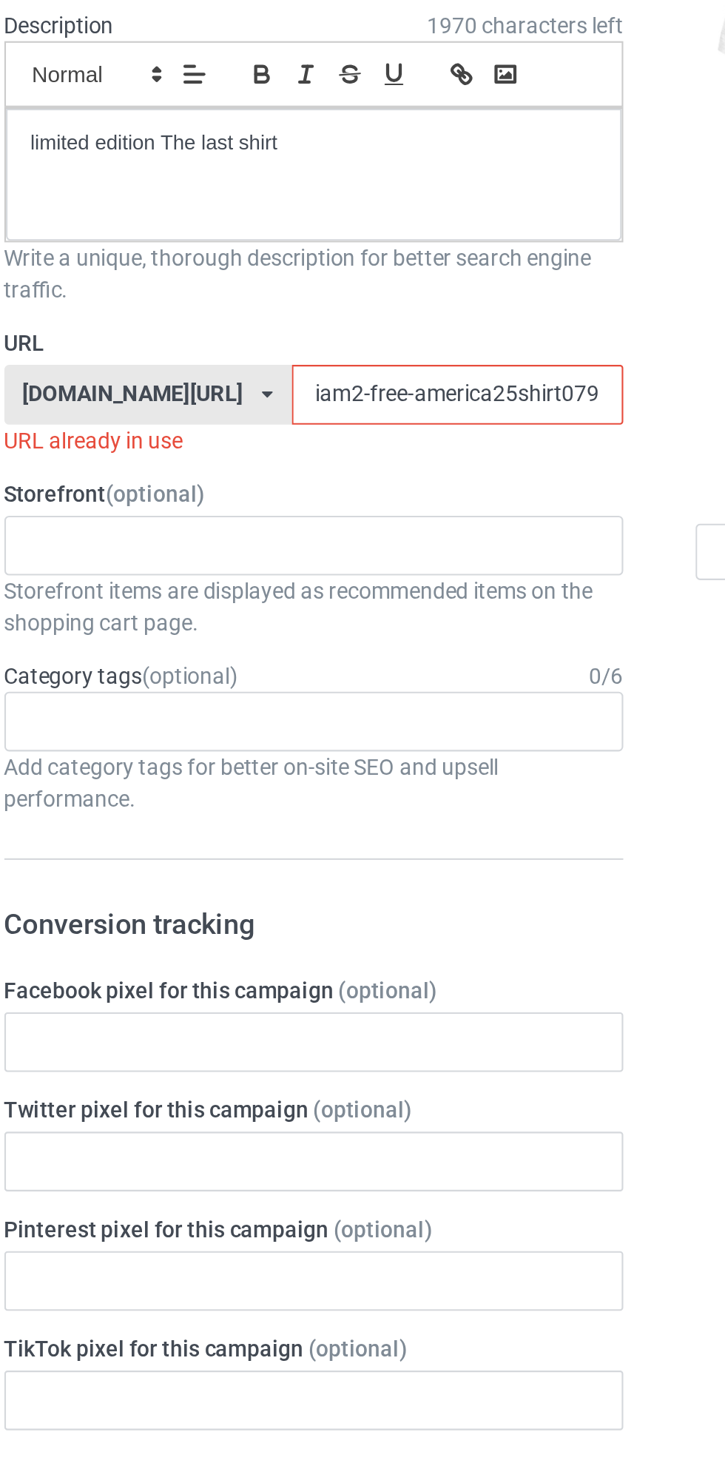
click at [252, 367] on input "iam2-free-america25shirt079g" at bounding box center [309, 369] width 156 height 28
click at [231, 368] on input "iam2-free-america25shirt079g" at bounding box center [309, 369] width 156 height 28
click at [254, 369] on input "iam2-free-america25shirt079g" at bounding box center [309, 369] width 156 height 28
click at [254, 370] on input "iam2-free-america25shirt079g" at bounding box center [309, 369] width 156 height 28
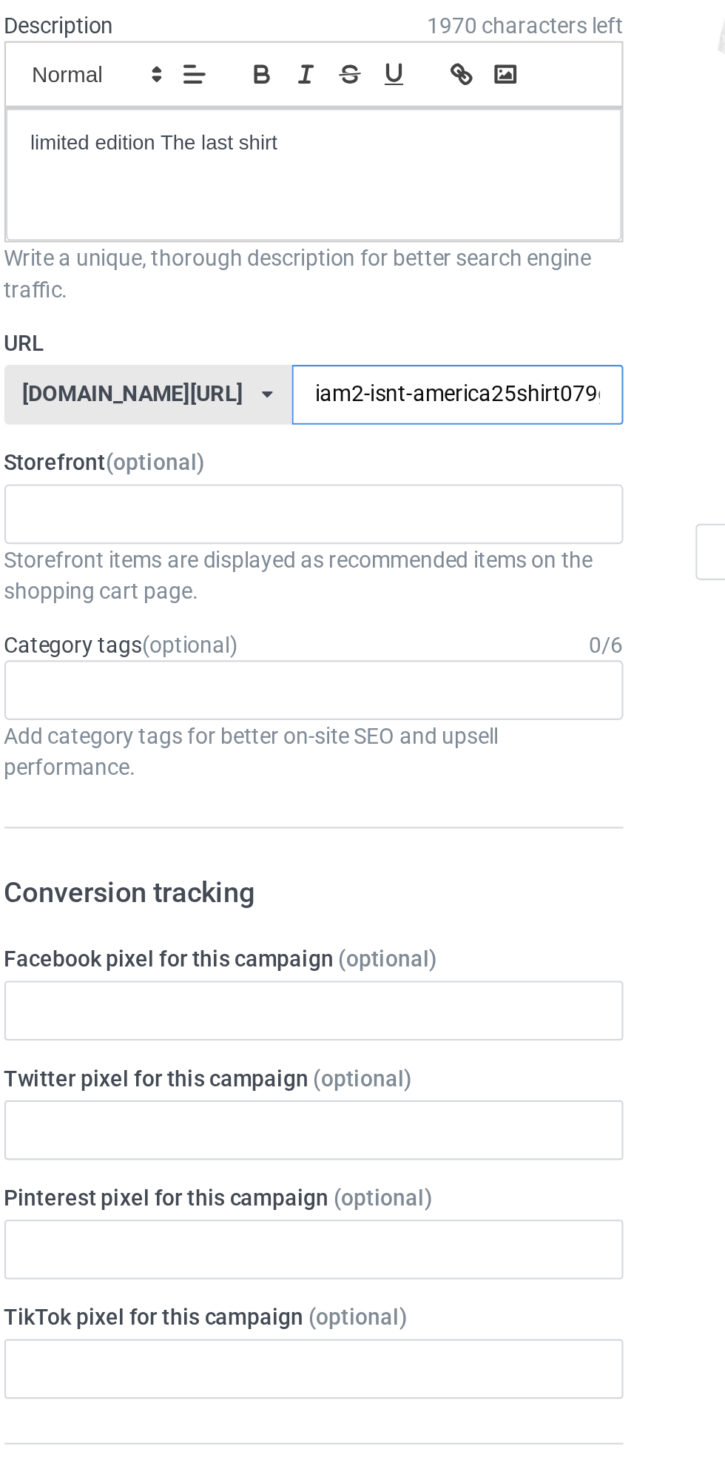
click at [232, 367] on input "iam2-isnt-america25shirt079g" at bounding box center [309, 369] width 156 height 28
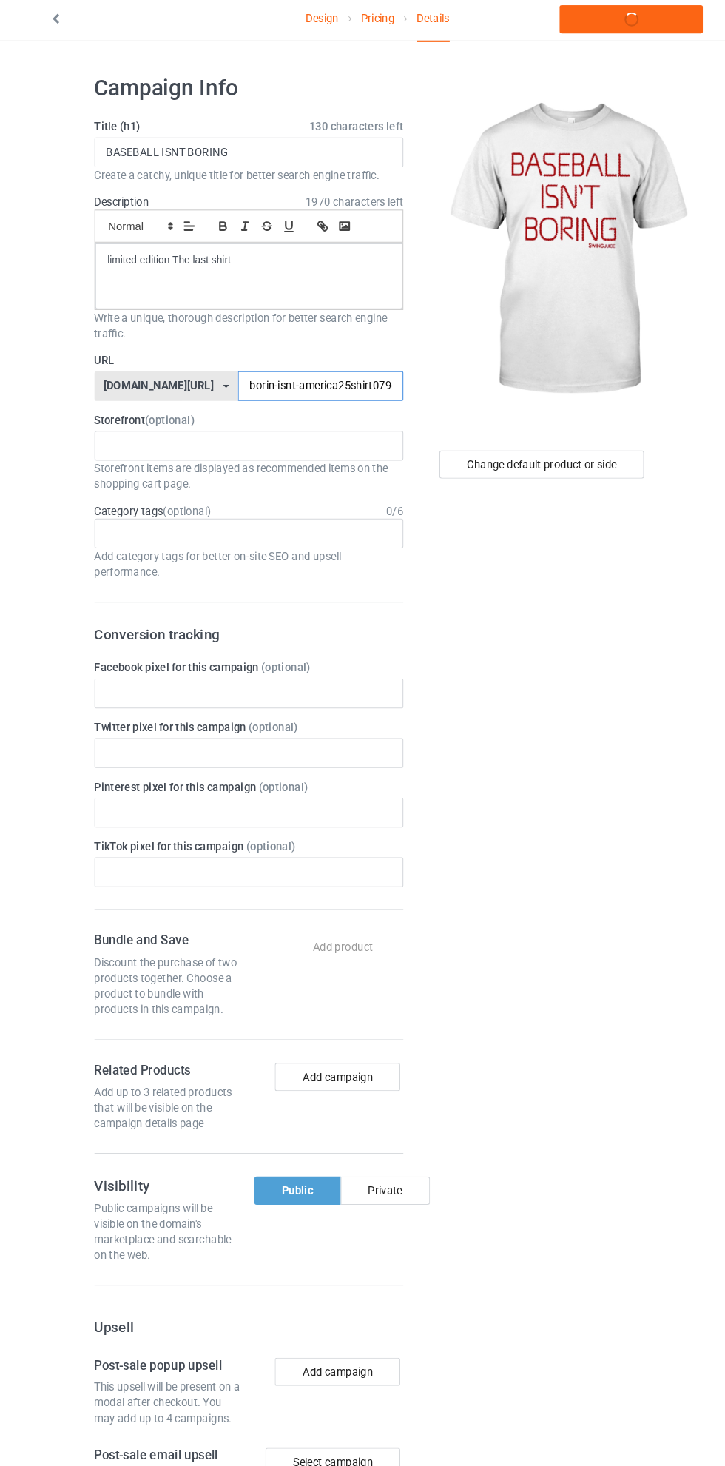
type input "boring-isnt-america25shirt079g"
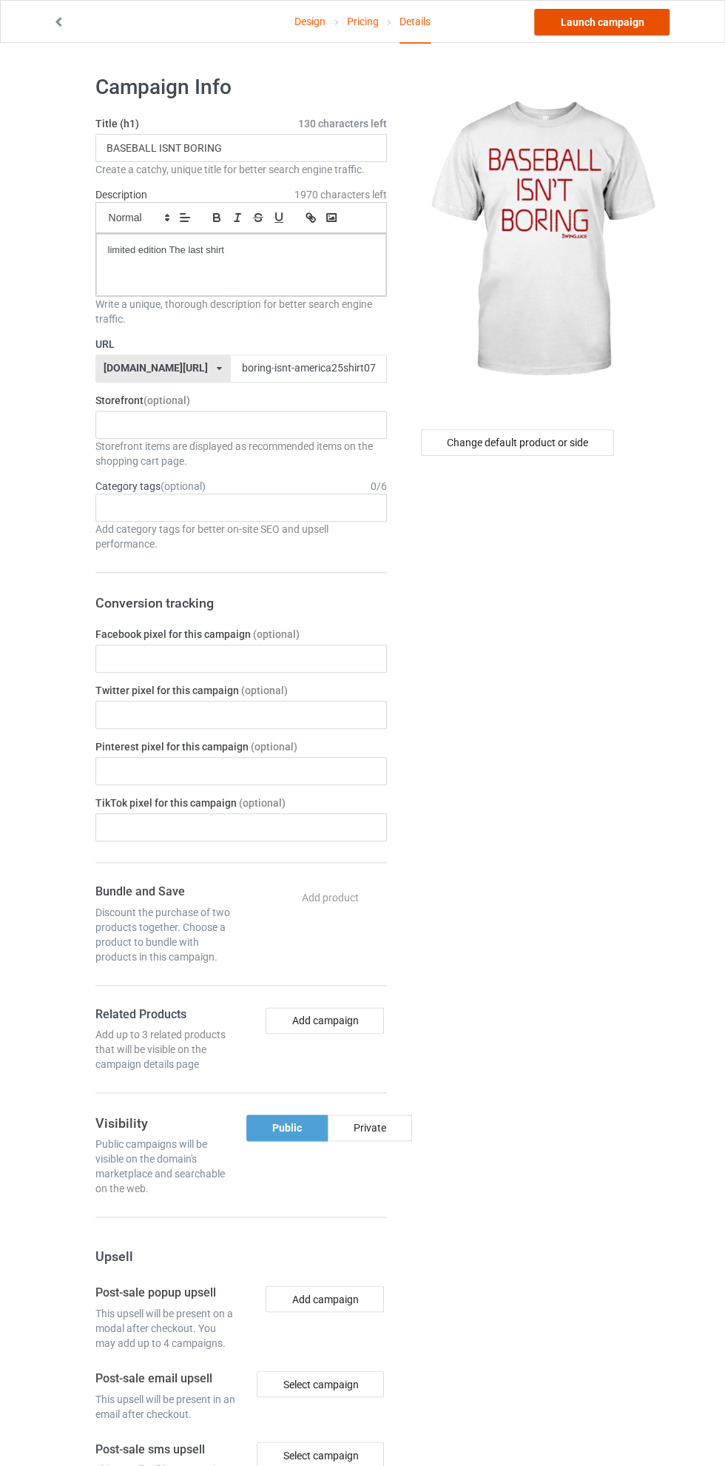
click at [623, 21] on link "Launch campaign" at bounding box center [601, 22] width 135 height 27
